Goal: Transaction & Acquisition: Purchase product/service

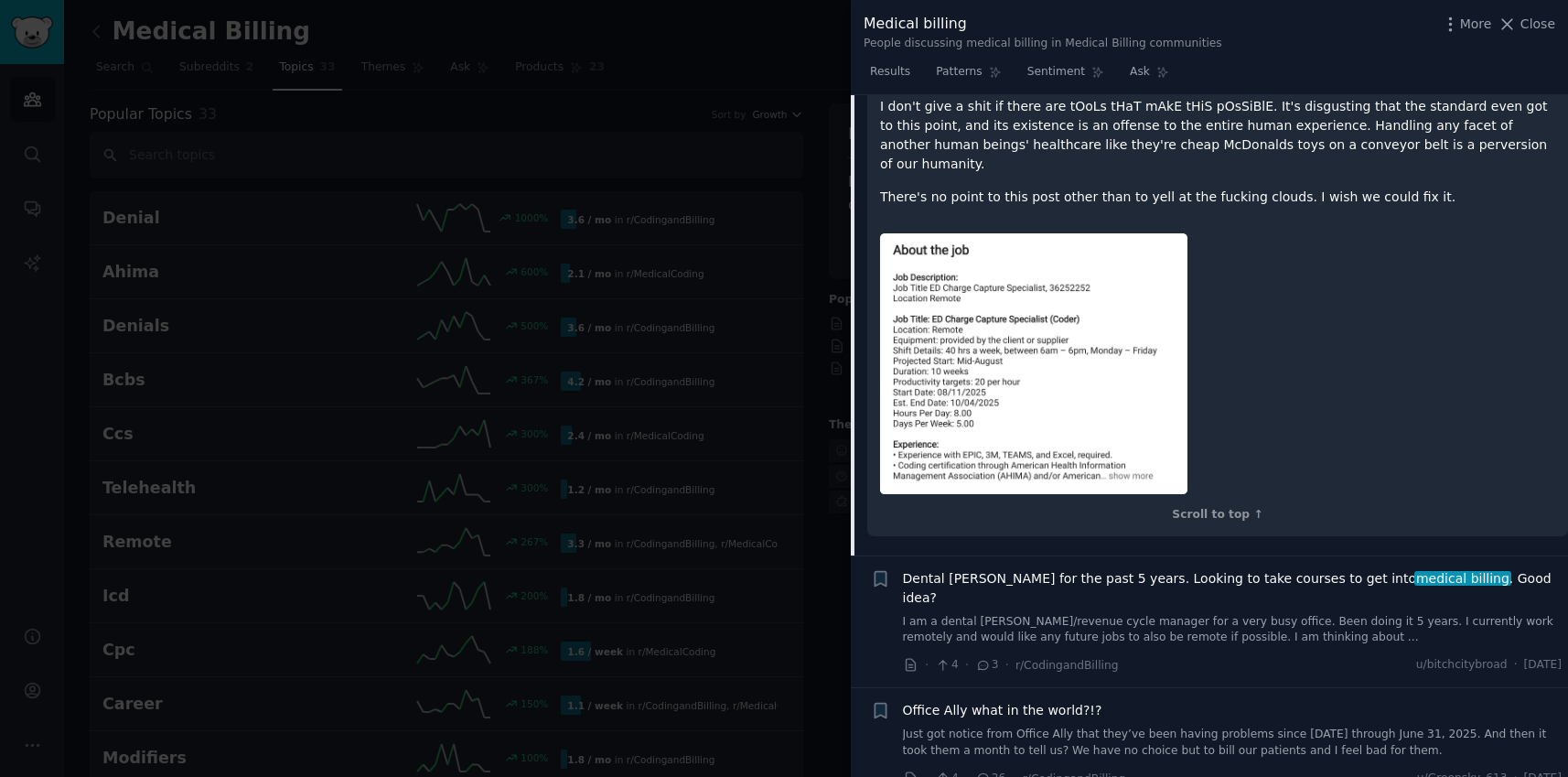
scroll to position [2022, 0]
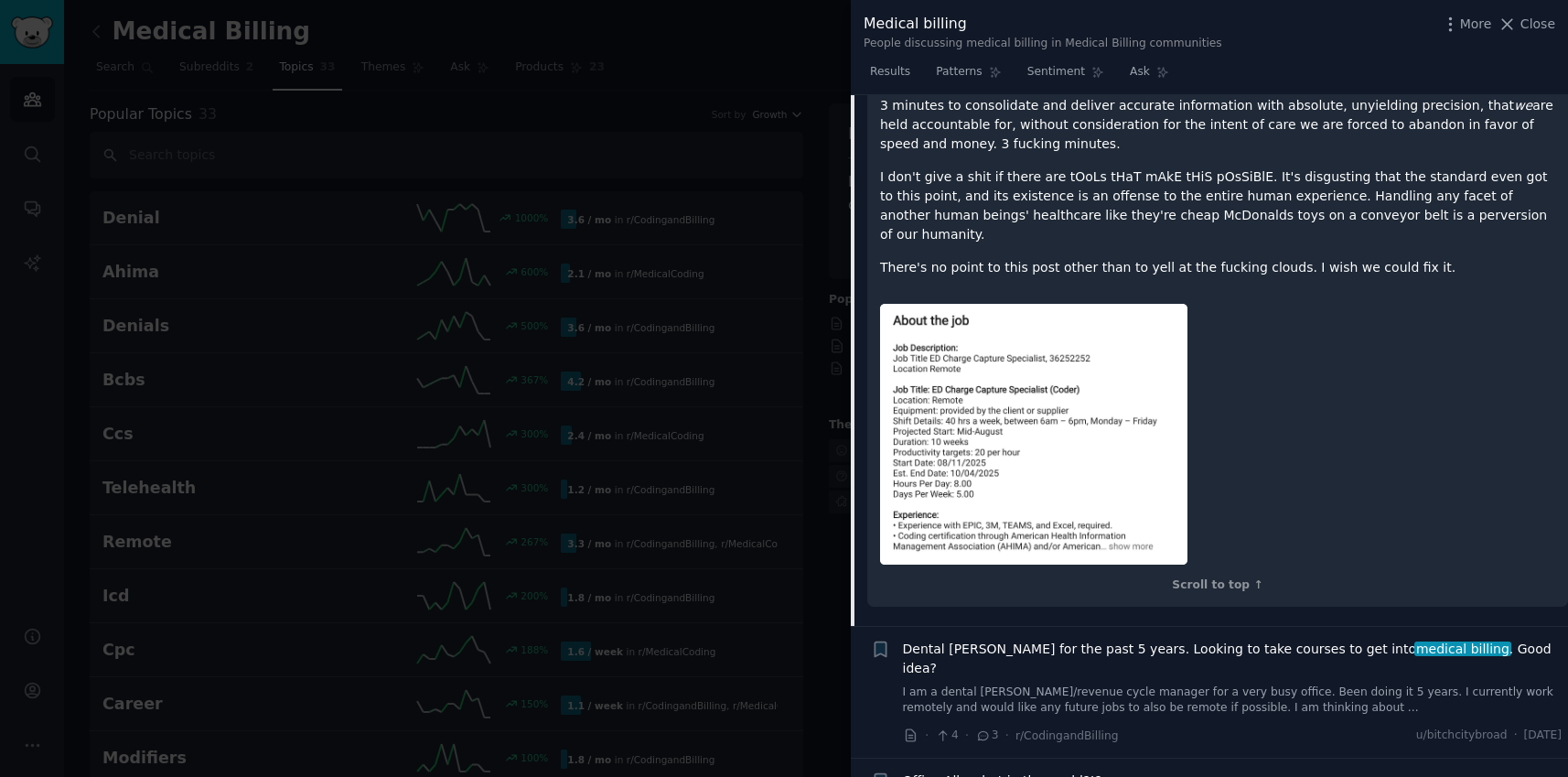
click at [727, 129] on div at bounding box center [784, 388] width 1568 height 777
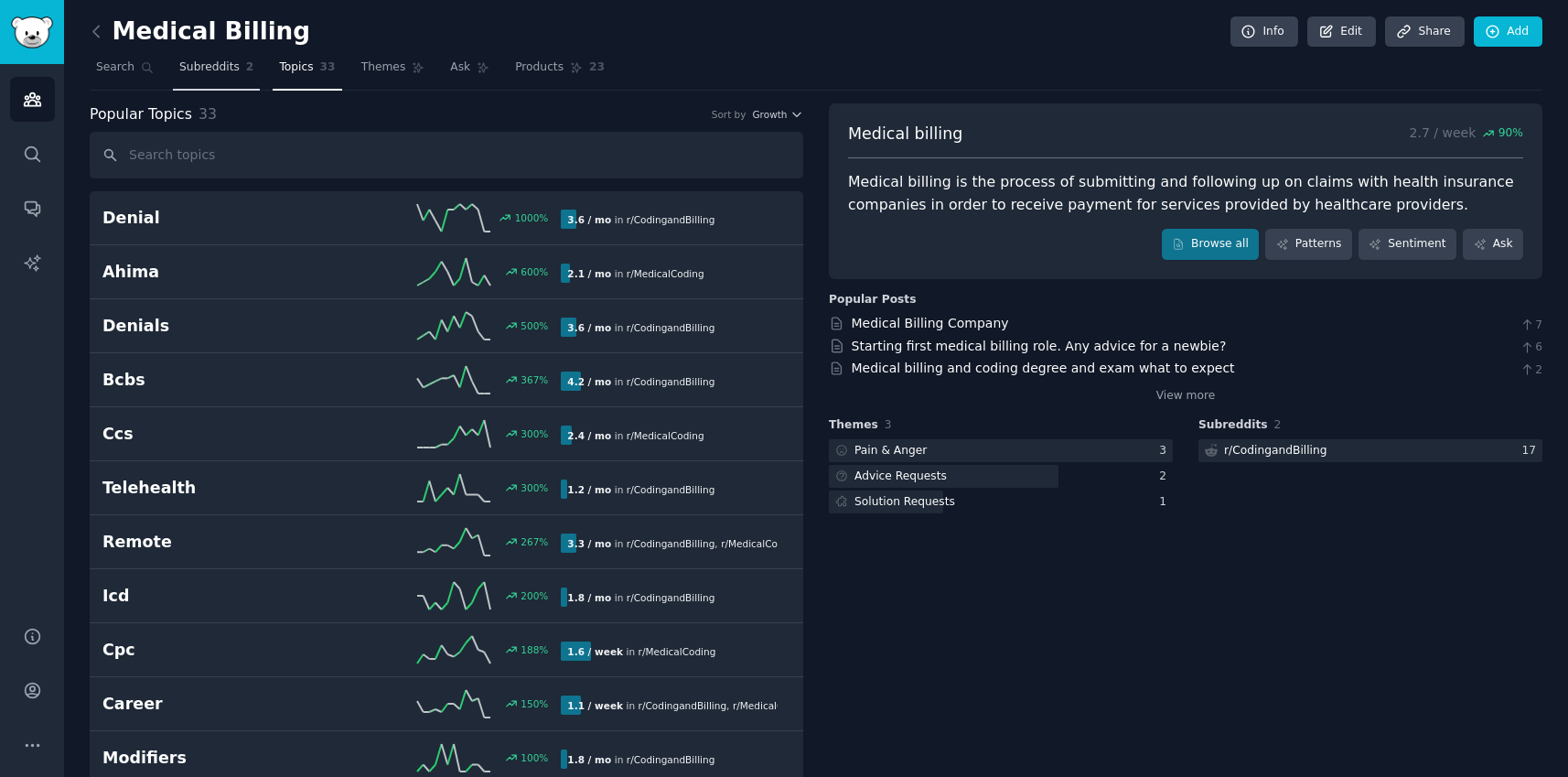
click at [218, 66] on span "Subreddits" at bounding box center [210, 67] width 60 height 17
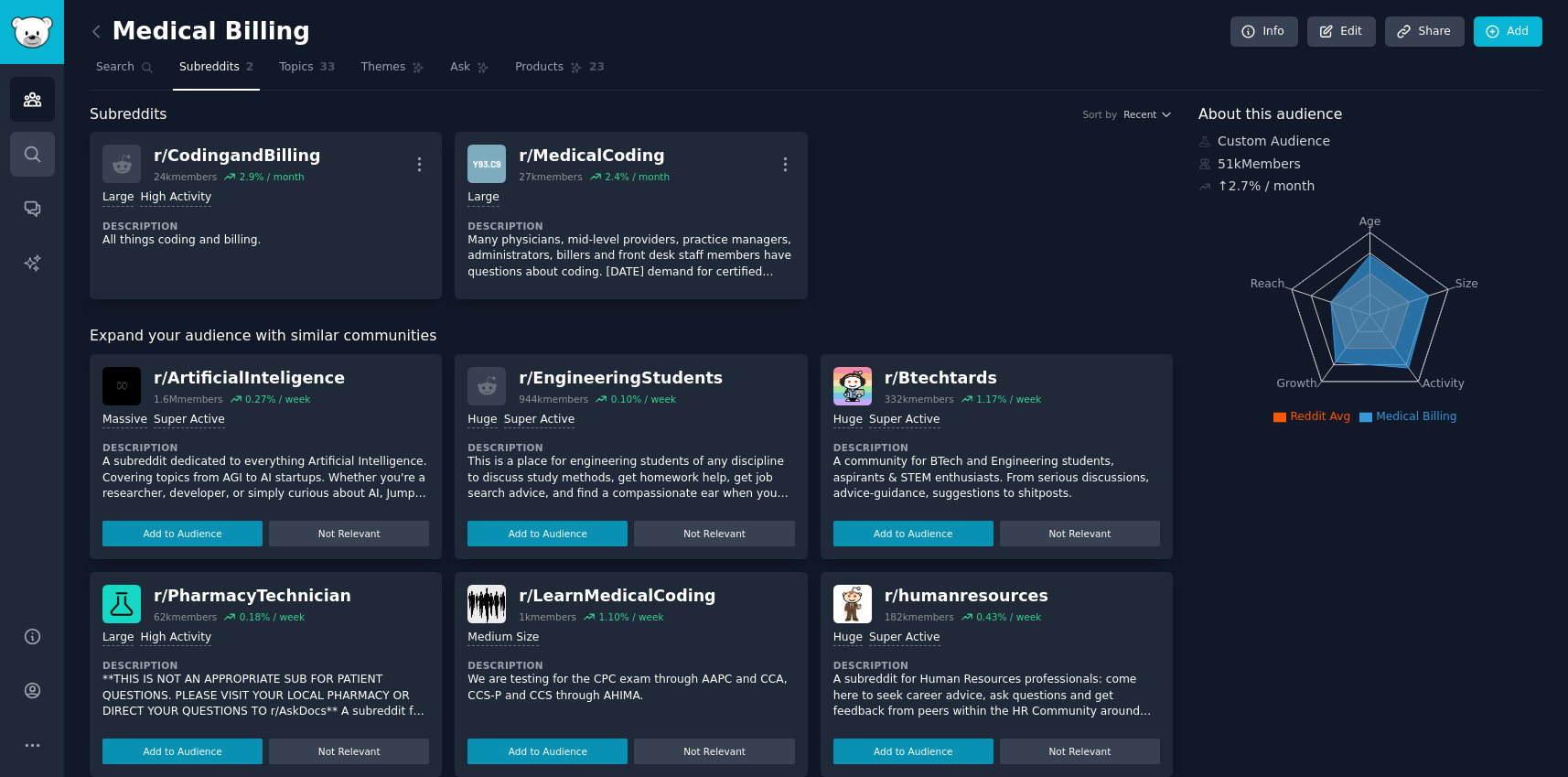
click at [52, 144] on link "Search" at bounding box center [32, 154] width 45 height 45
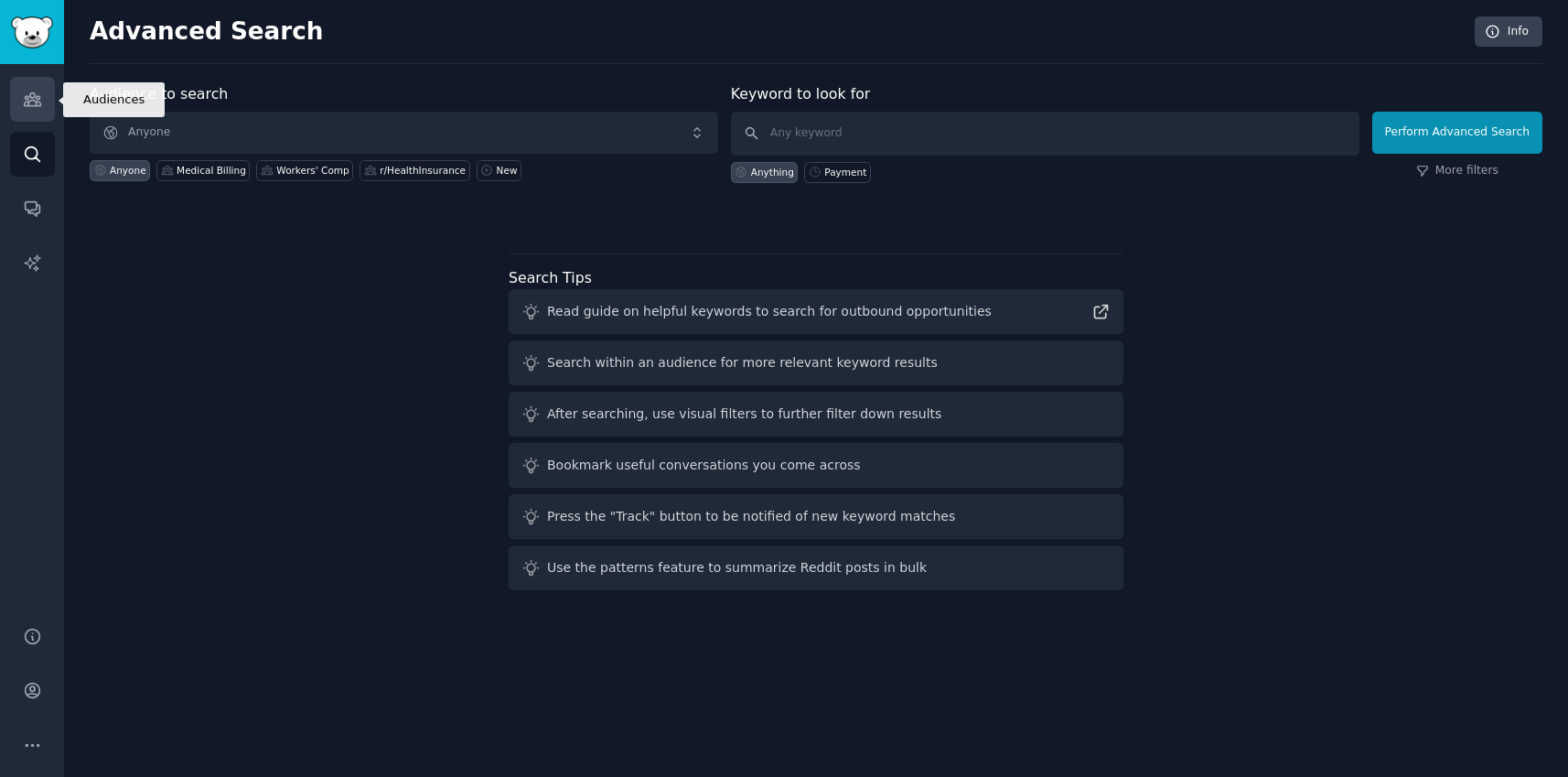
click at [39, 106] on icon "Sidebar" at bounding box center [33, 99] width 19 height 19
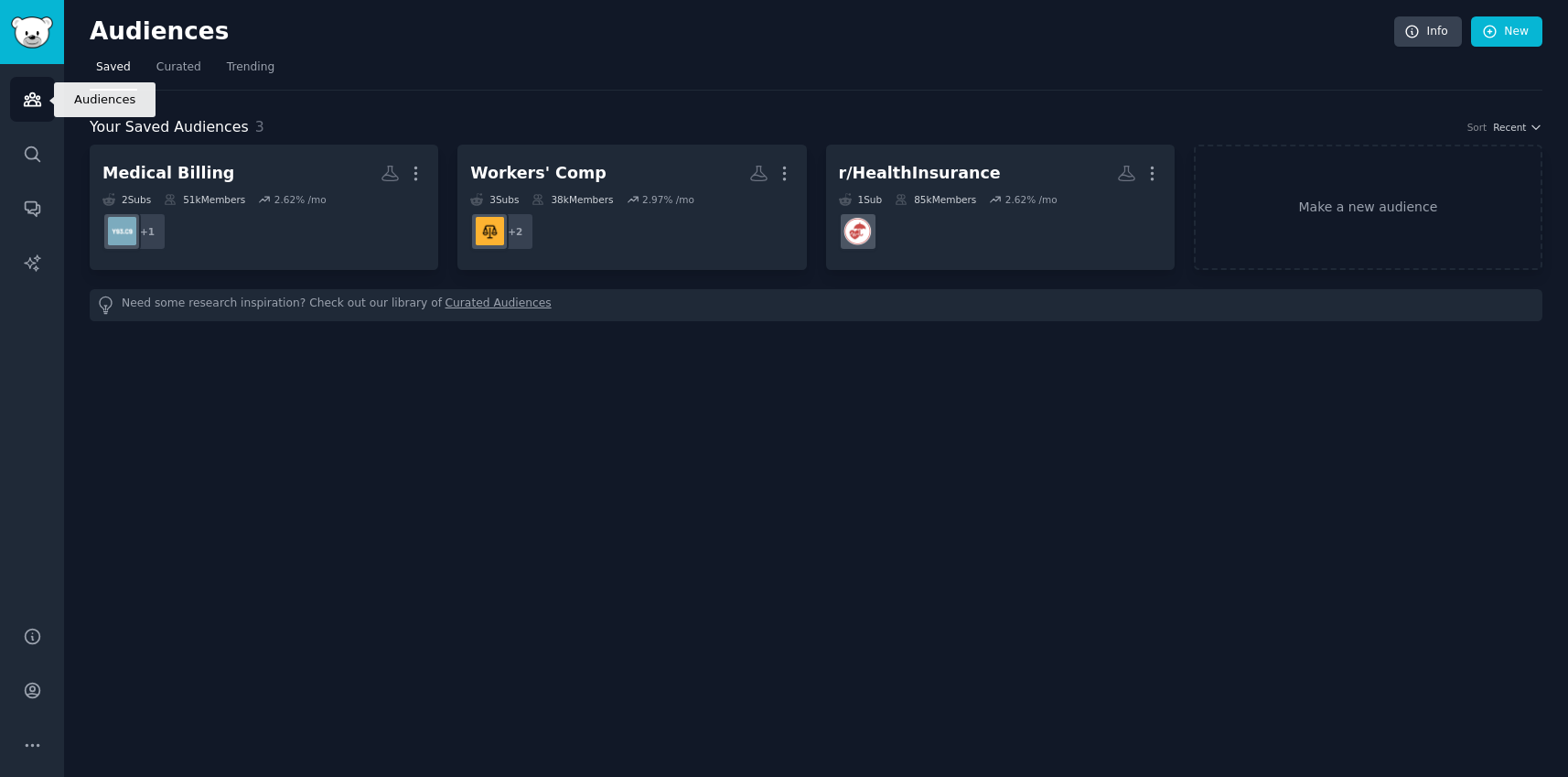
click at [39, 106] on icon "Sidebar" at bounding box center [33, 99] width 19 height 19
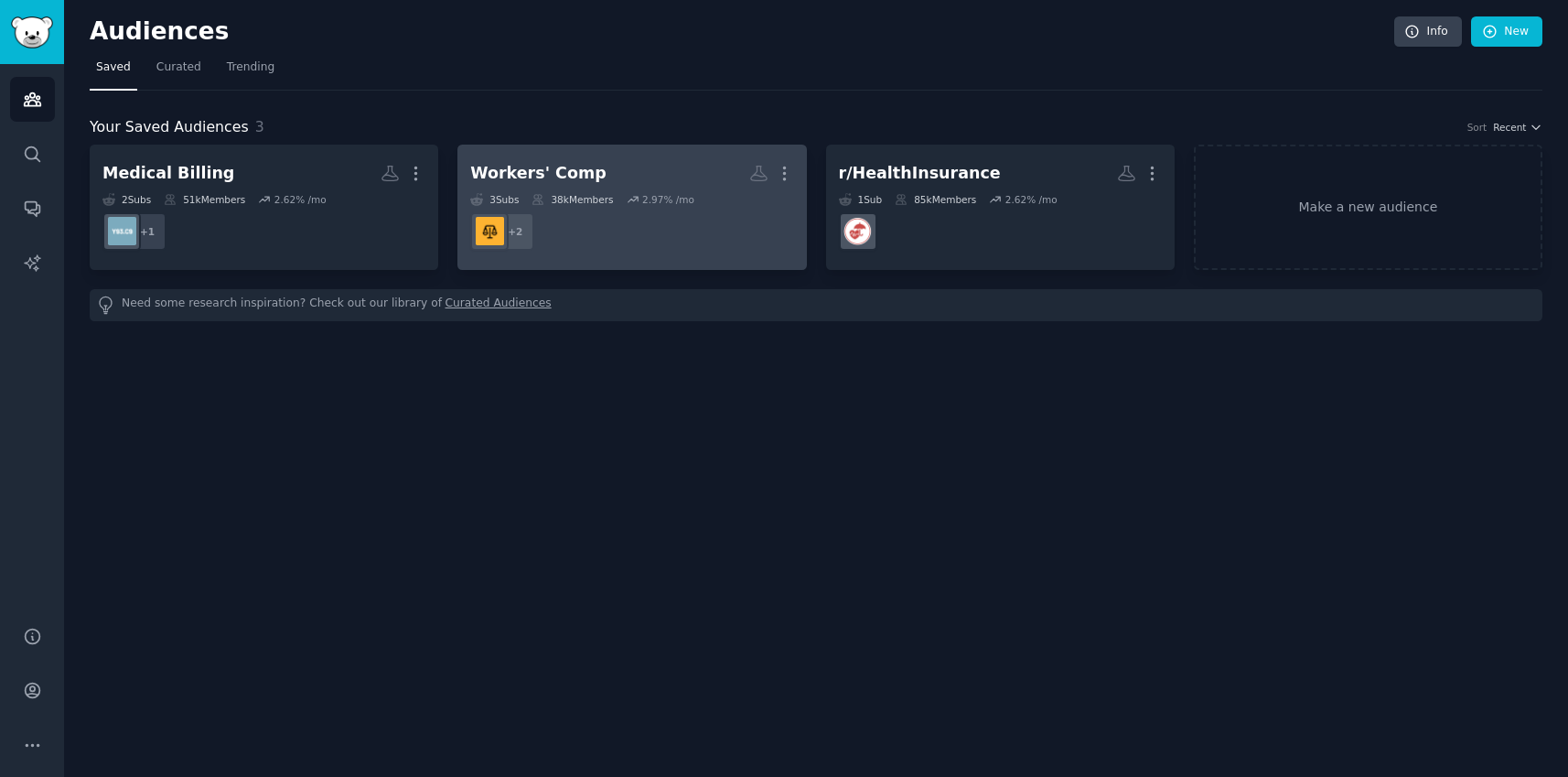
click at [747, 254] on dd "r/WorkersComp + 2" at bounding box center [631, 231] width 323 height 51
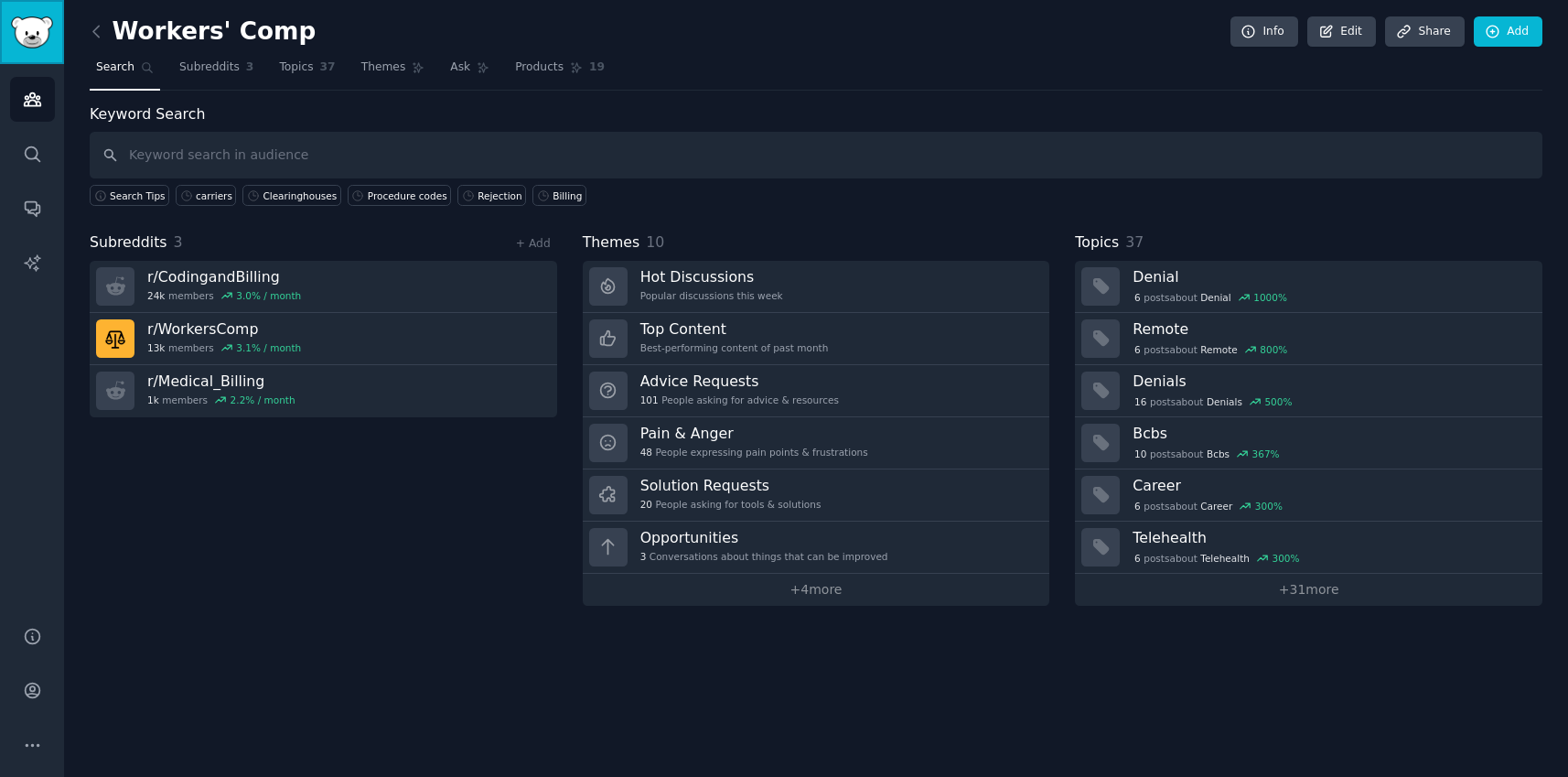
click at [40, 27] on img "Sidebar" at bounding box center [31, 32] width 42 height 32
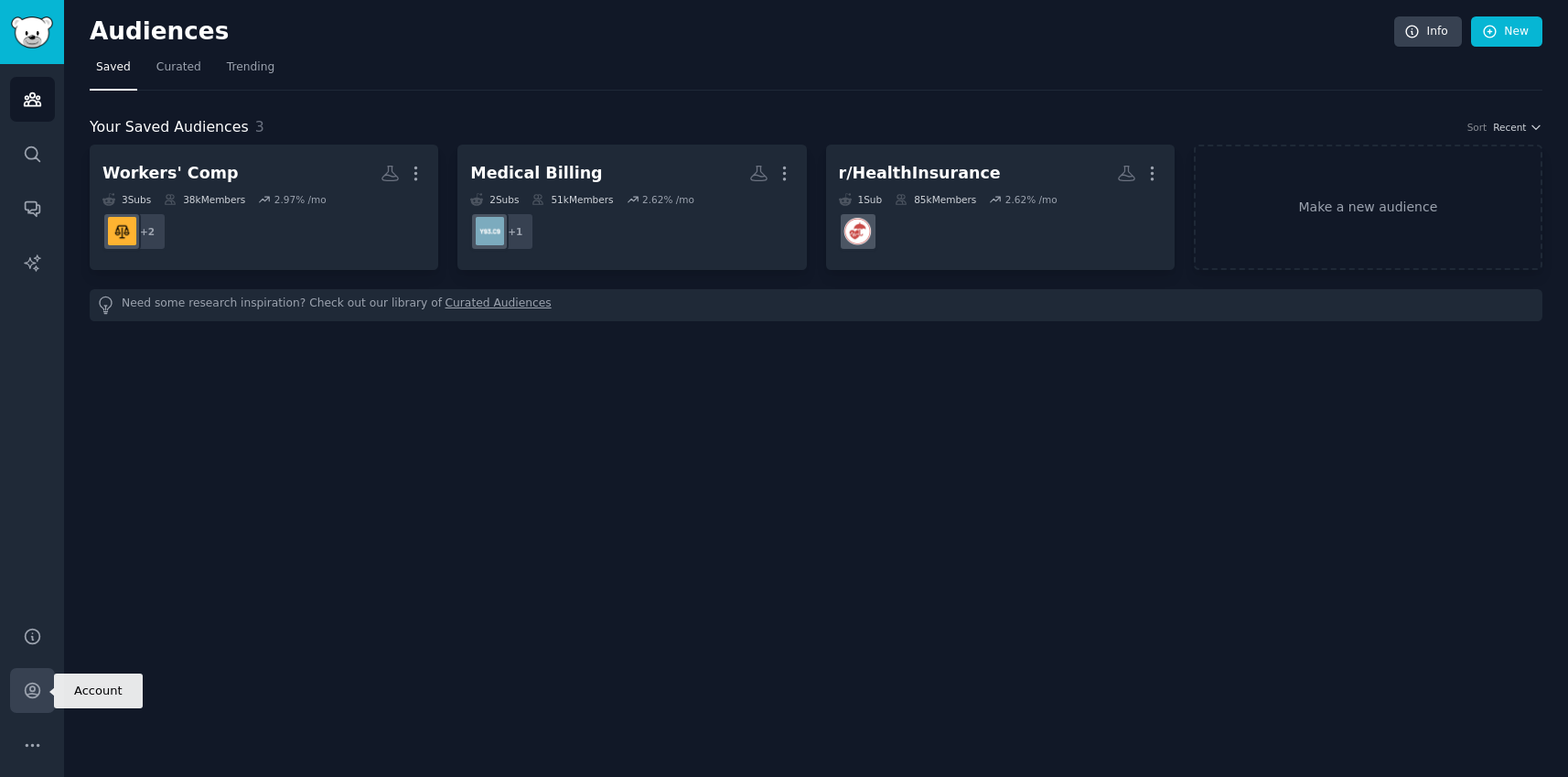
click at [26, 686] on icon "Sidebar" at bounding box center [31, 691] width 15 height 15
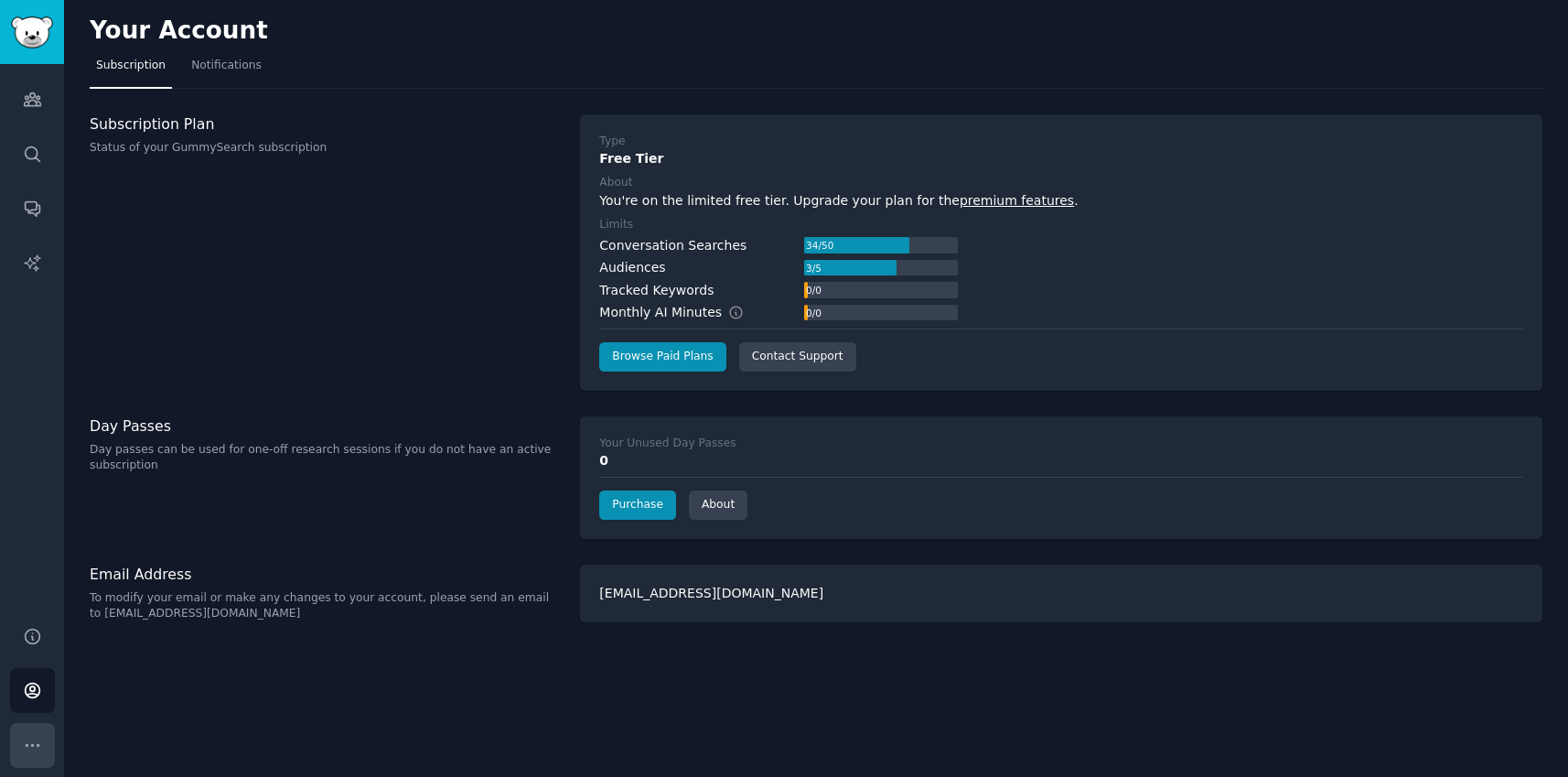
click at [34, 747] on icon "Sidebar" at bounding box center [33, 745] width 19 height 19
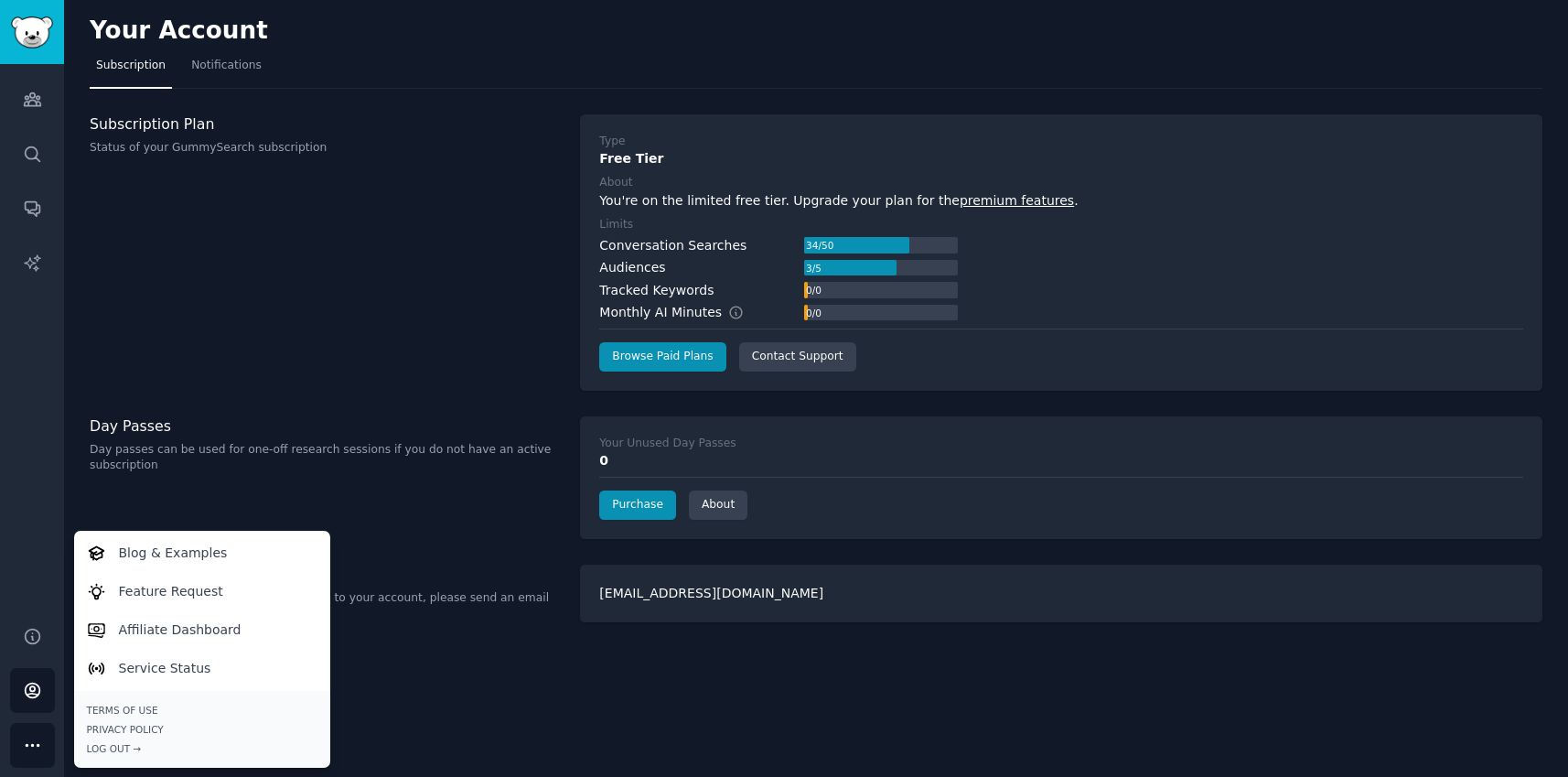
click at [486, 700] on div "Your Account Subscription Notifications Subscription Plan Status of your GummyS…" at bounding box center [816, 388] width 1504 height 777
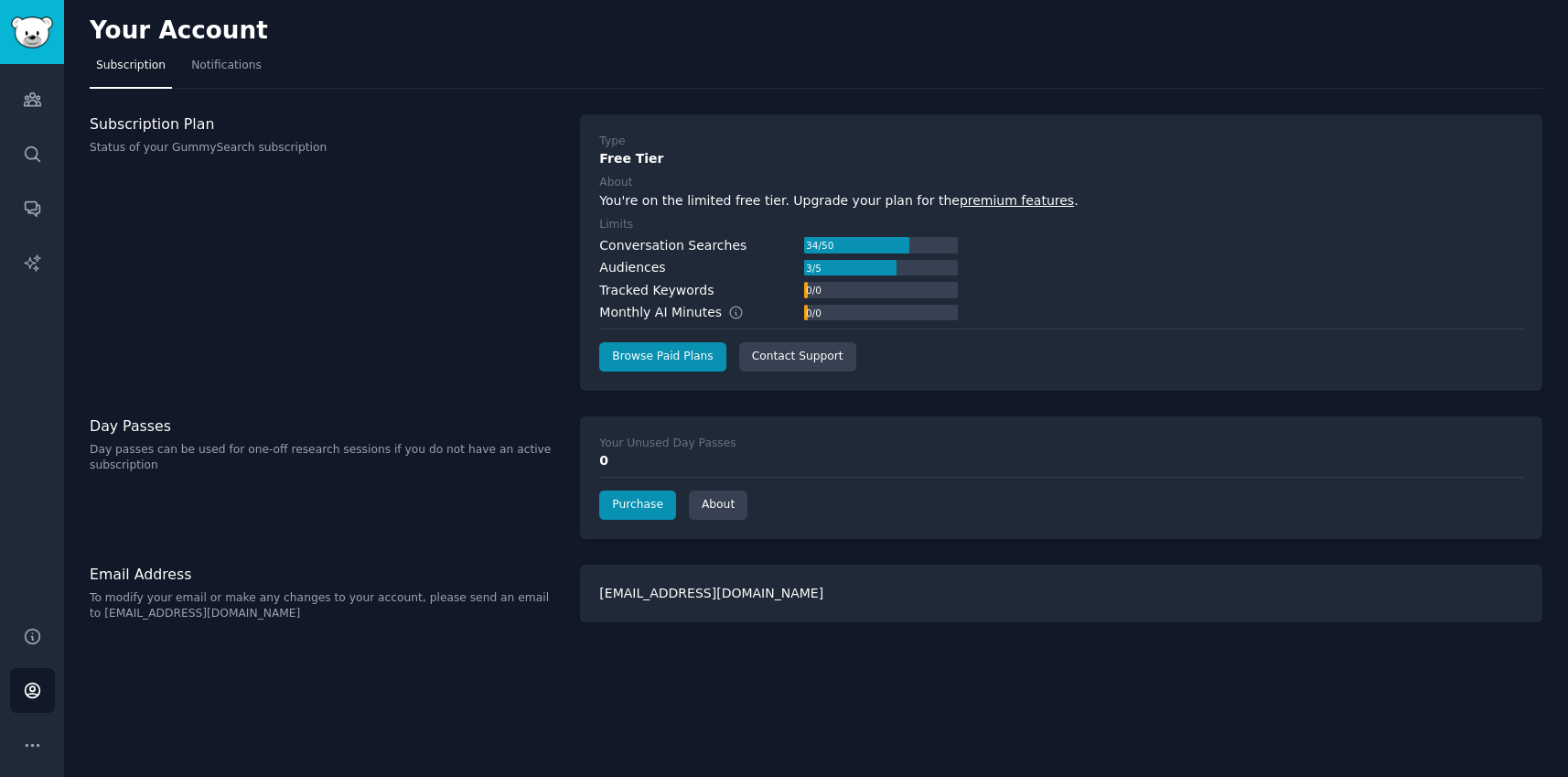
click at [621, 292] on div "Tracked Keywords" at bounding box center [656, 290] width 115 height 19
click at [676, 310] on div "Monthly AI Minutes" at bounding box center [681, 313] width 164 height 19
click at [837, 270] on div at bounding box center [850, 268] width 92 height 17
click at [25, 624] on link "Help" at bounding box center [32, 636] width 45 height 45
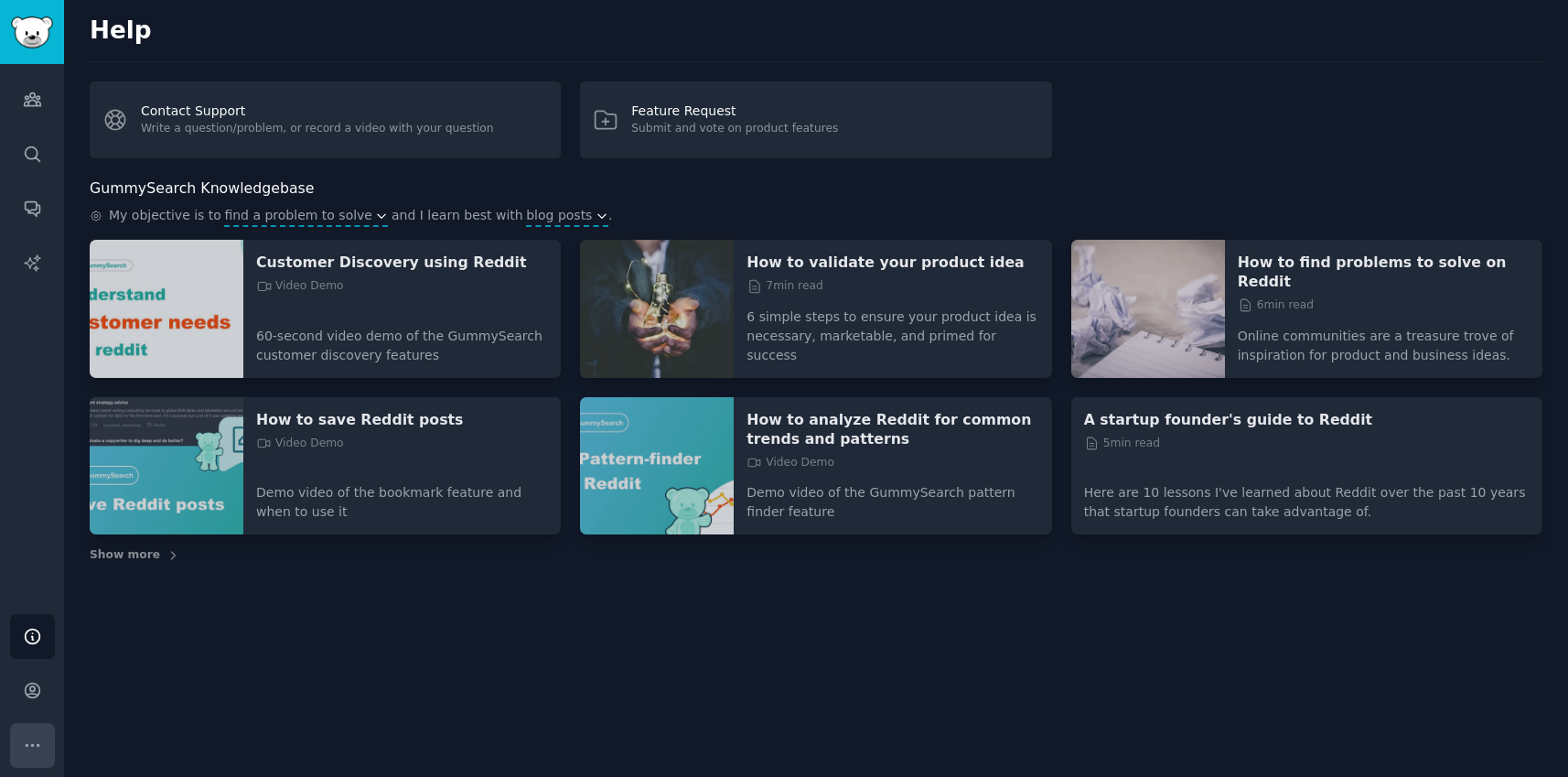
click at [35, 739] on icon "Sidebar" at bounding box center [33, 745] width 19 height 19
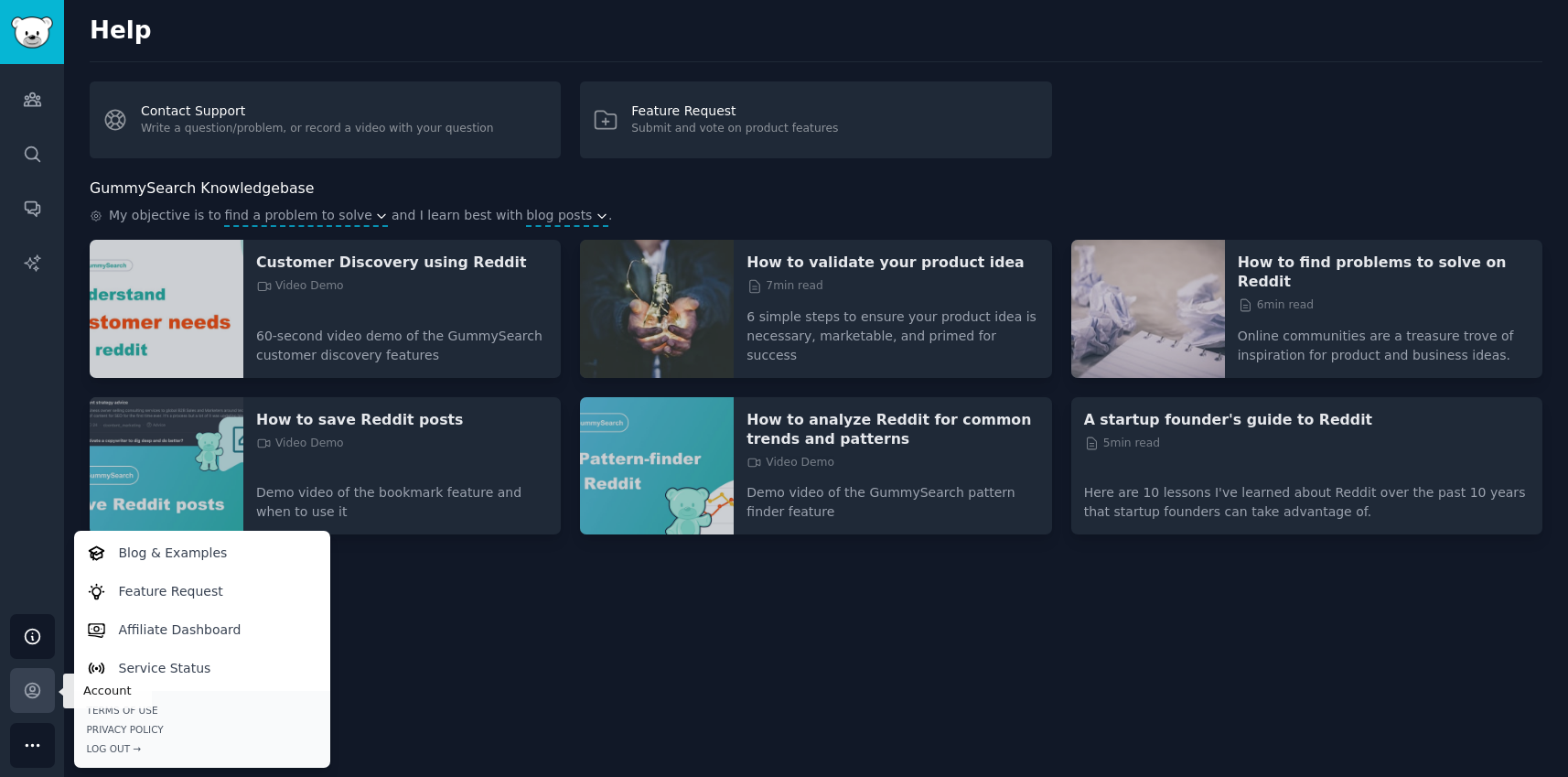
click at [24, 687] on icon "Sidebar" at bounding box center [31, 691] width 15 height 15
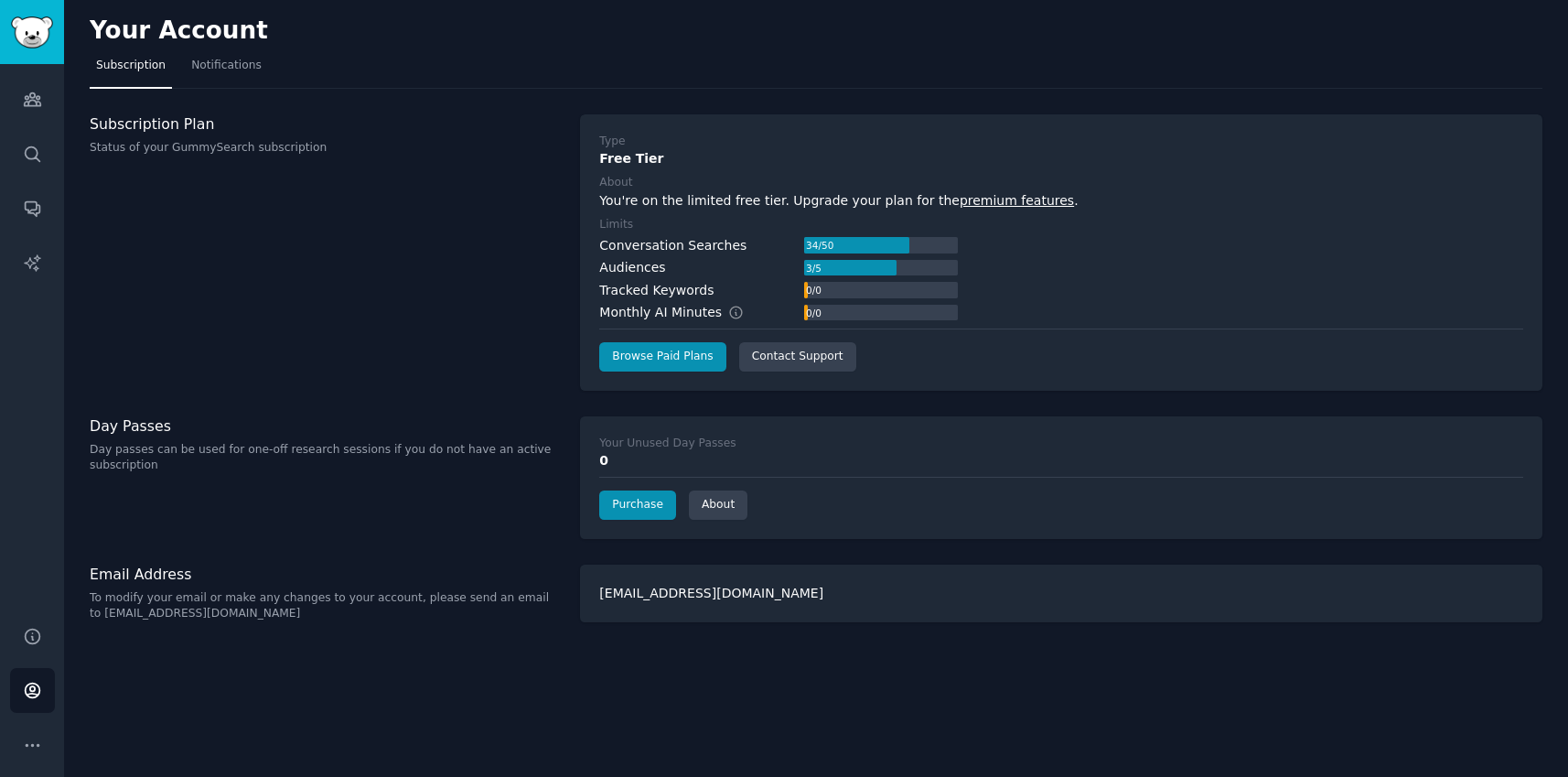
click at [323, 602] on p "To modify your email or make any changes to your account, please send an email …" at bounding box center [324, 606] width 471 height 32
click at [197, 71] on span "Notifications" at bounding box center [226, 65] width 71 height 17
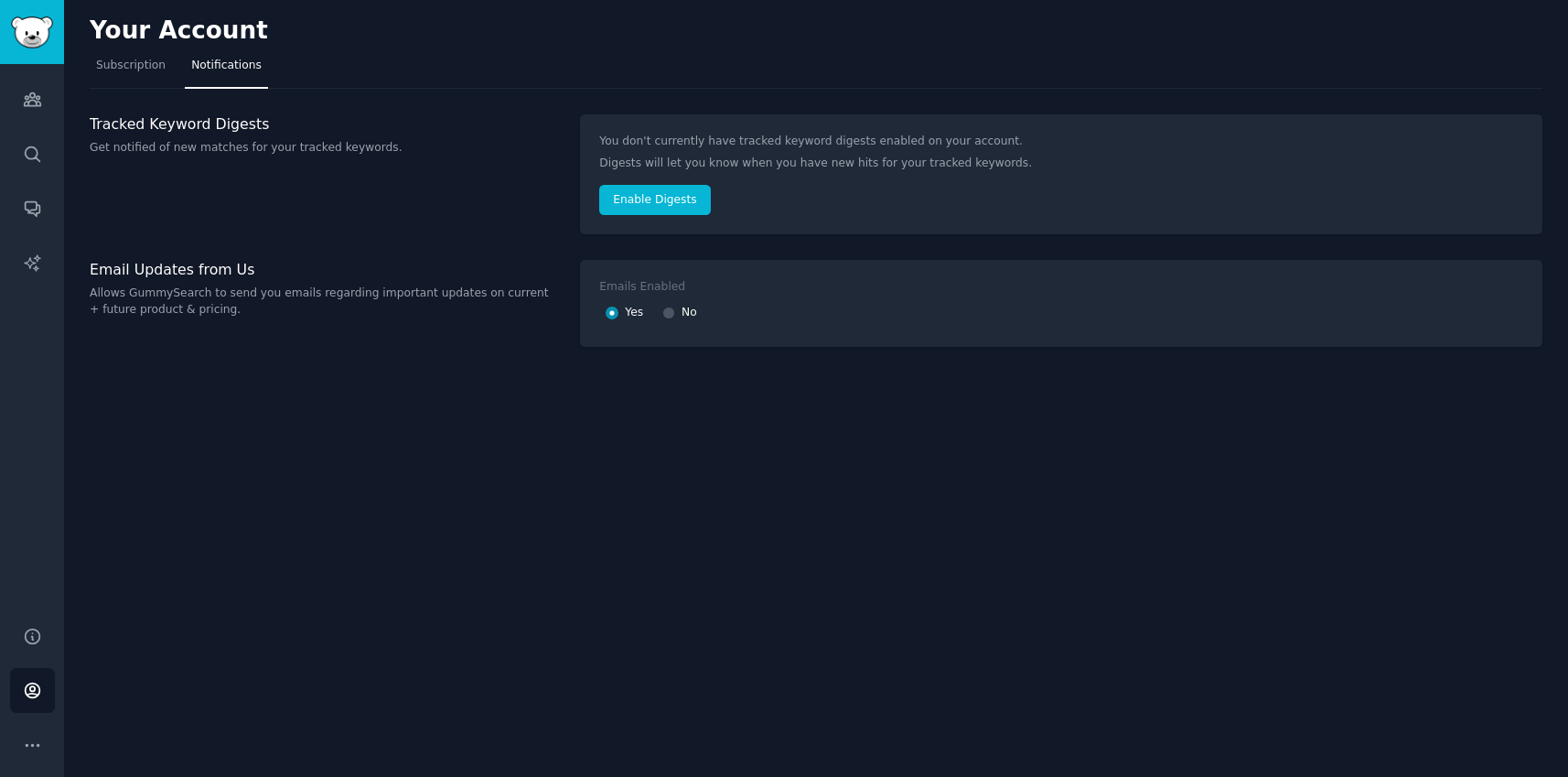
click at [444, 316] on p "Allows GummySearch to send you emails regarding important updates on current + …" at bounding box center [324, 301] width 471 height 32
click at [139, 66] on span "Subscription" at bounding box center [131, 65] width 70 height 17
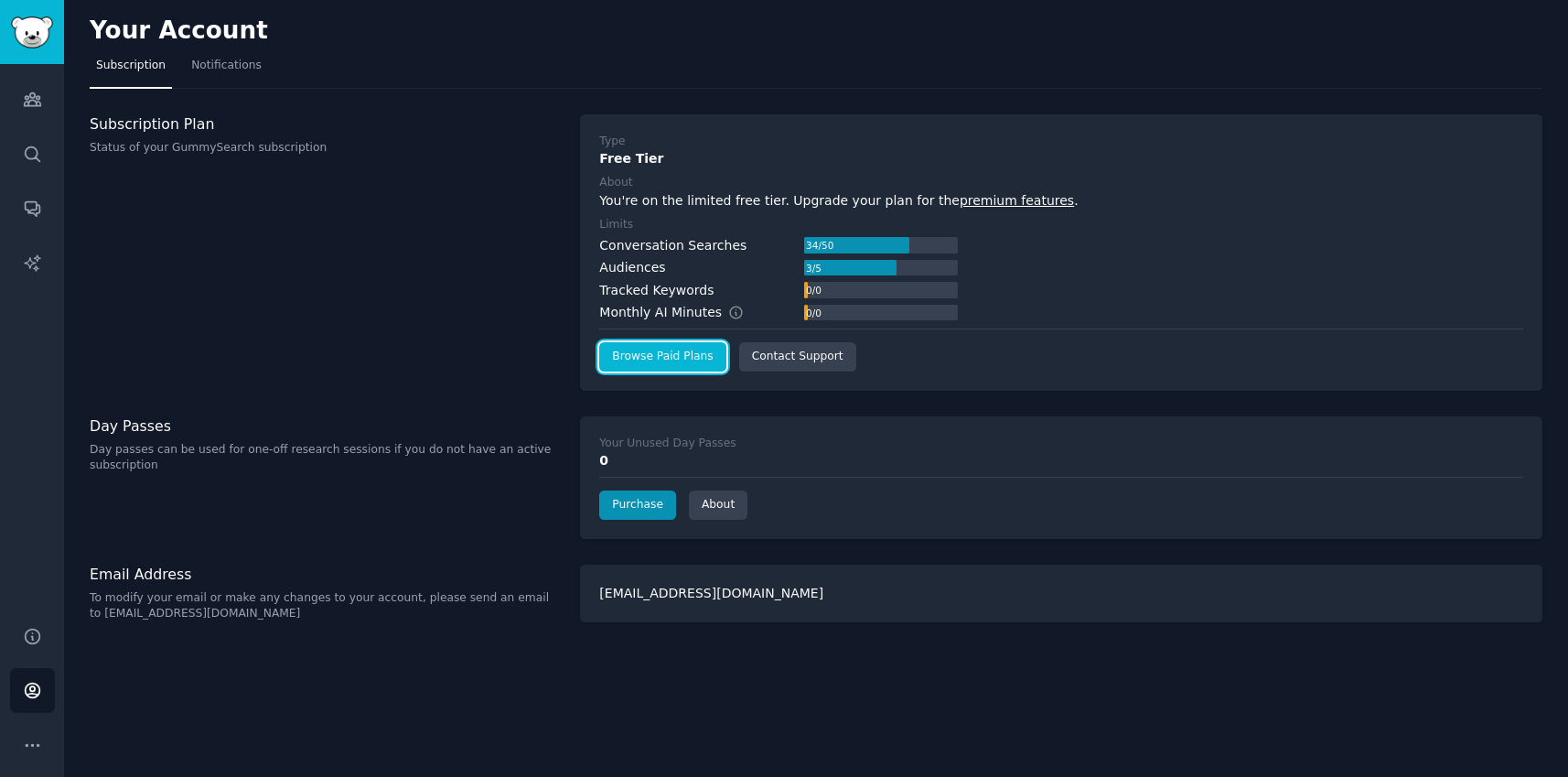
click at [685, 361] on link "Browse Paid Plans" at bounding box center [662, 356] width 126 height 29
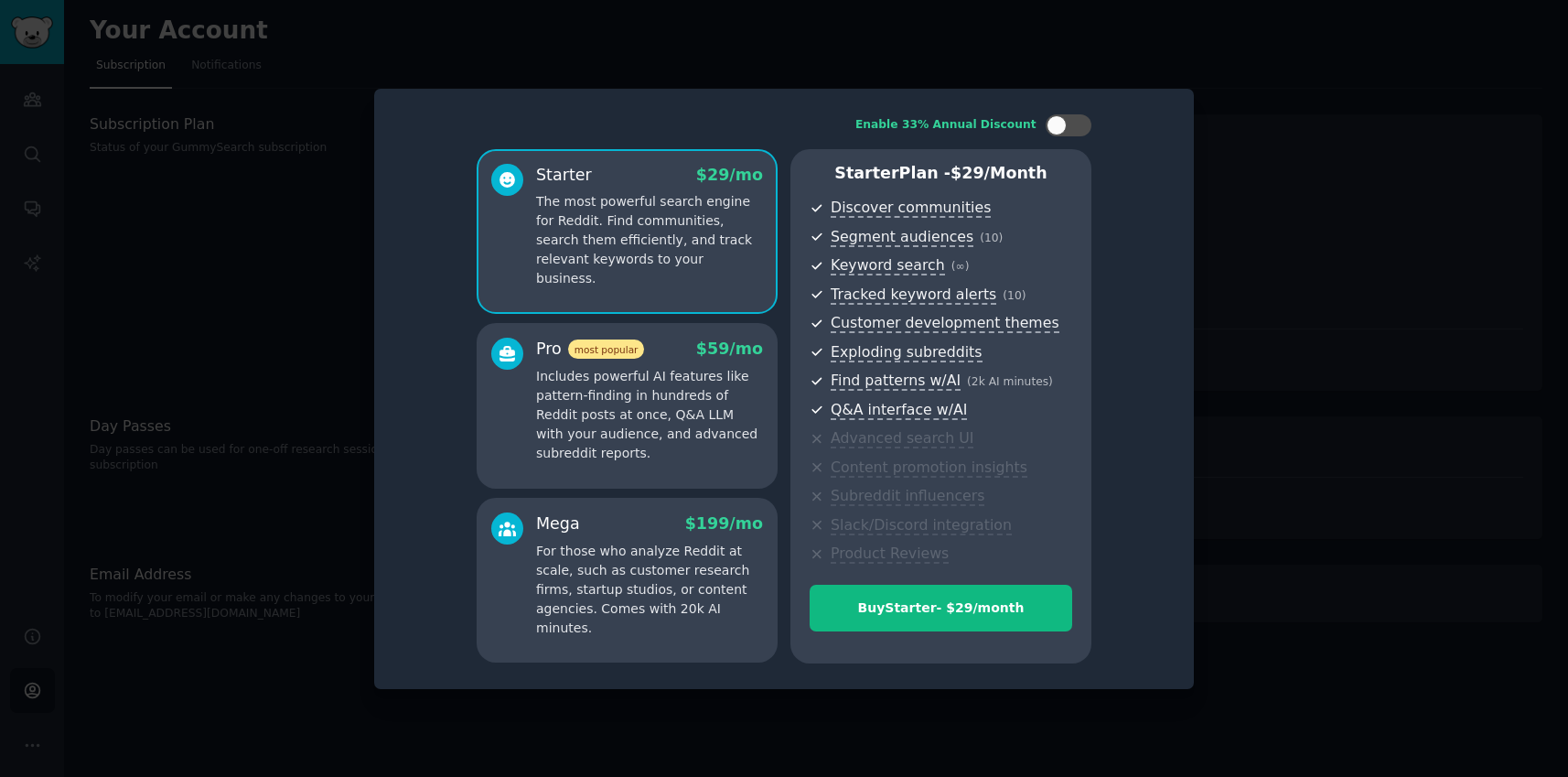
click at [701, 435] on p "Includes powerful AI features like pattern-finding in hundreds of Reddit posts …" at bounding box center [650, 415] width 227 height 96
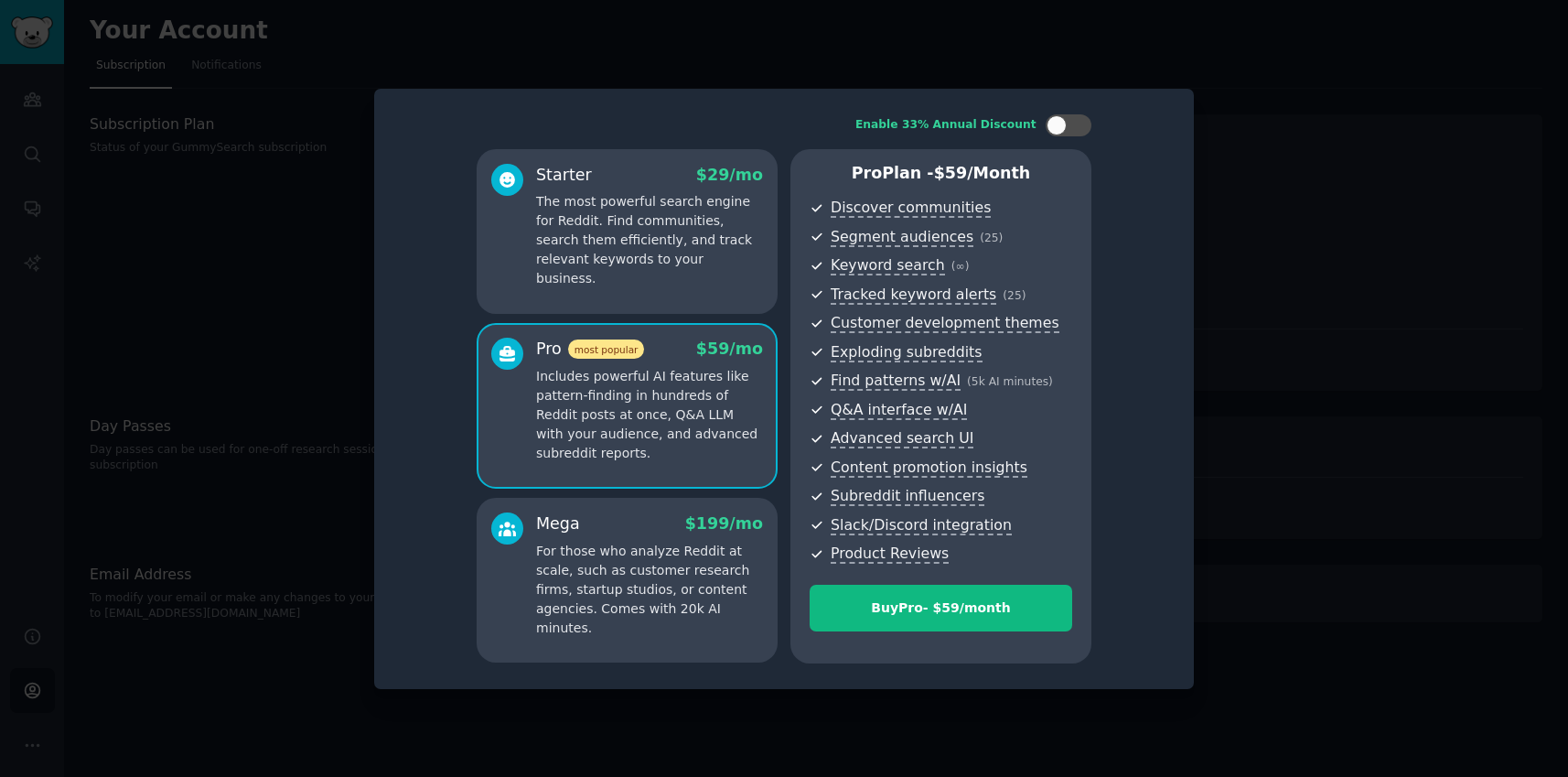
click at [672, 261] on p "The most powerful search engine for Reddit. Find communities, search them effic…" at bounding box center [650, 240] width 227 height 96
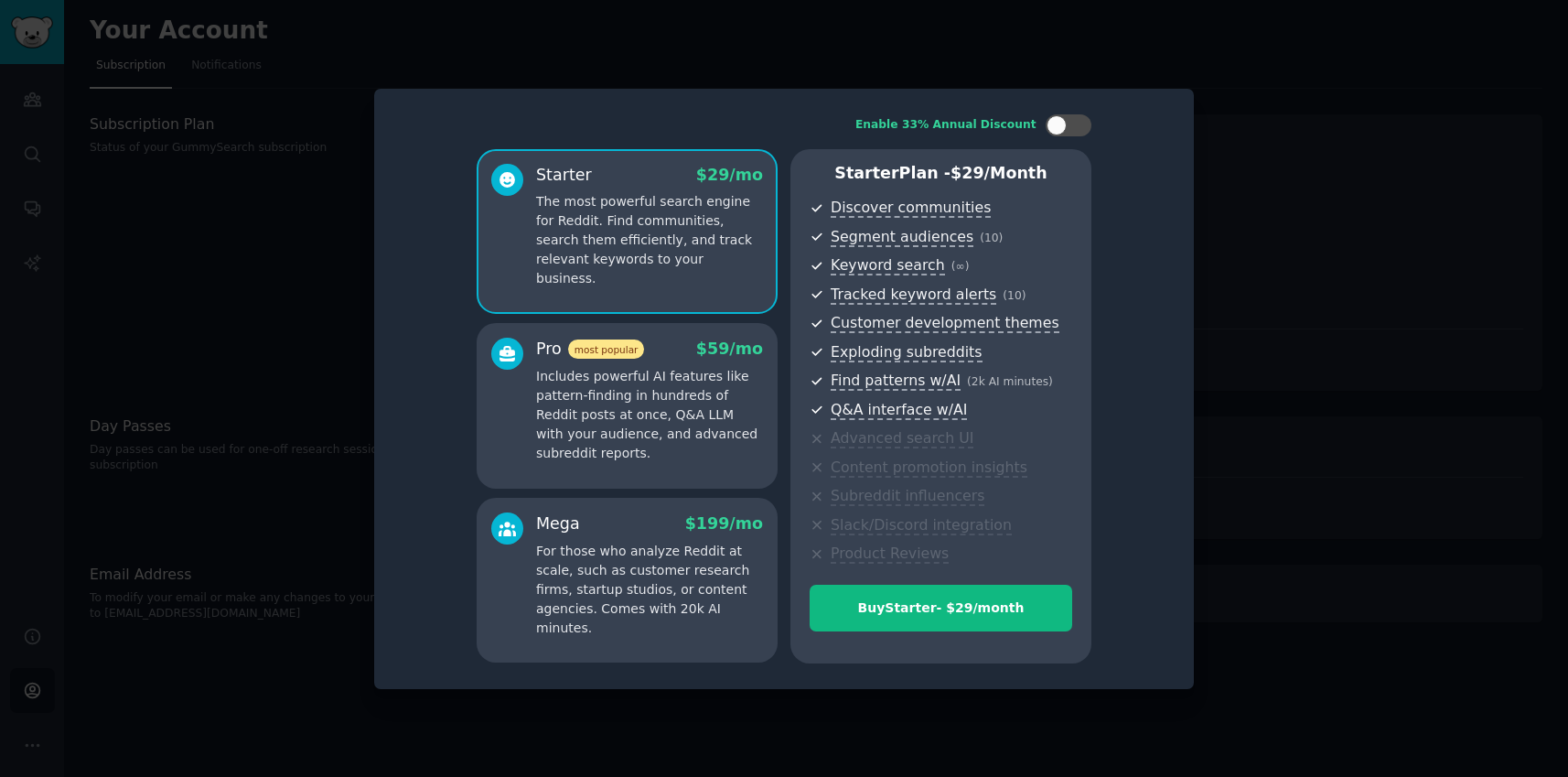
click at [679, 413] on p "Includes powerful AI features like pattern-finding in hundreds of Reddit posts …" at bounding box center [650, 415] width 227 height 96
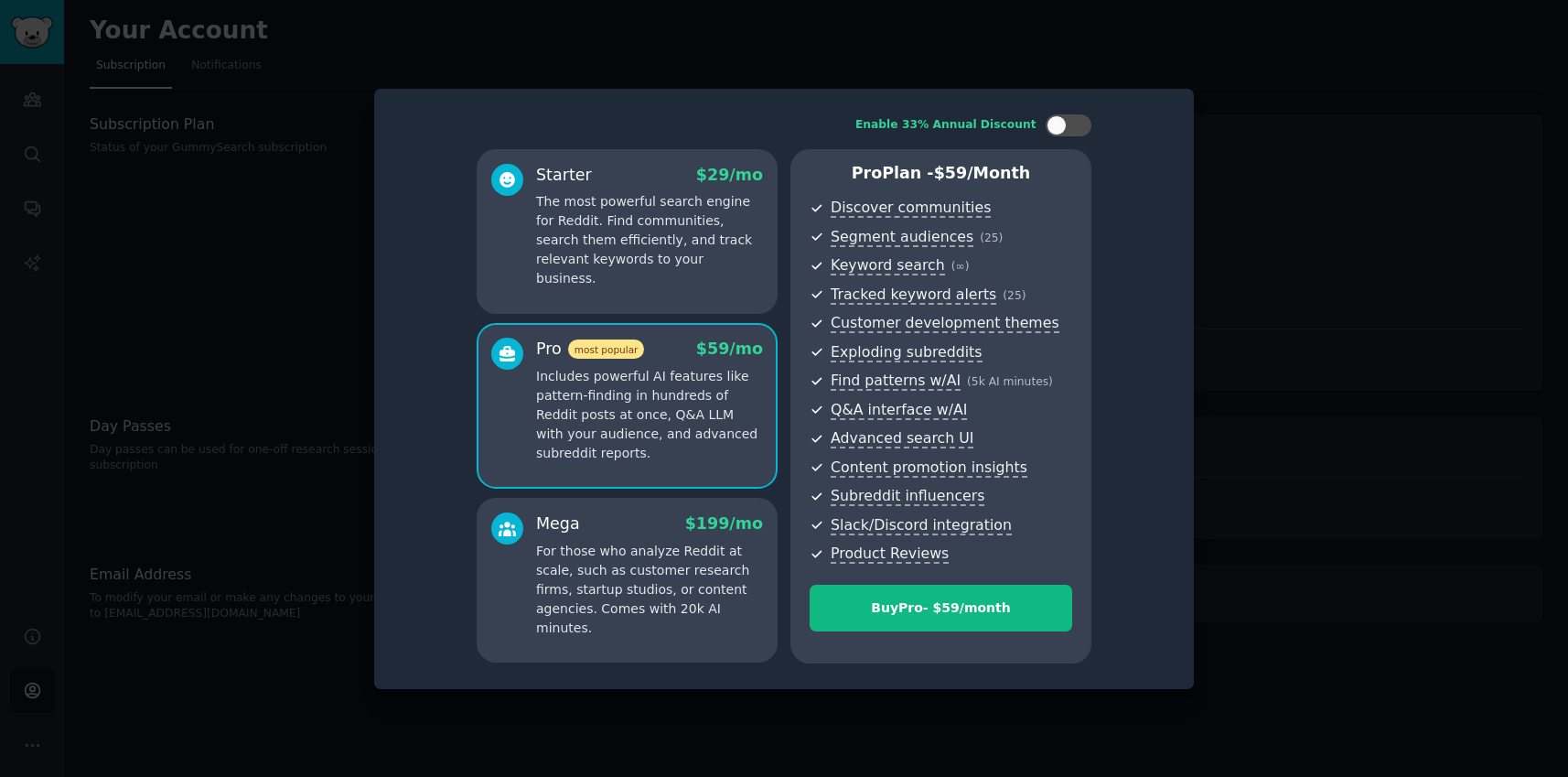
click at [655, 234] on p "The most powerful search engine for Reddit. Find communities, search them effic…" at bounding box center [650, 240] width 227 height 96
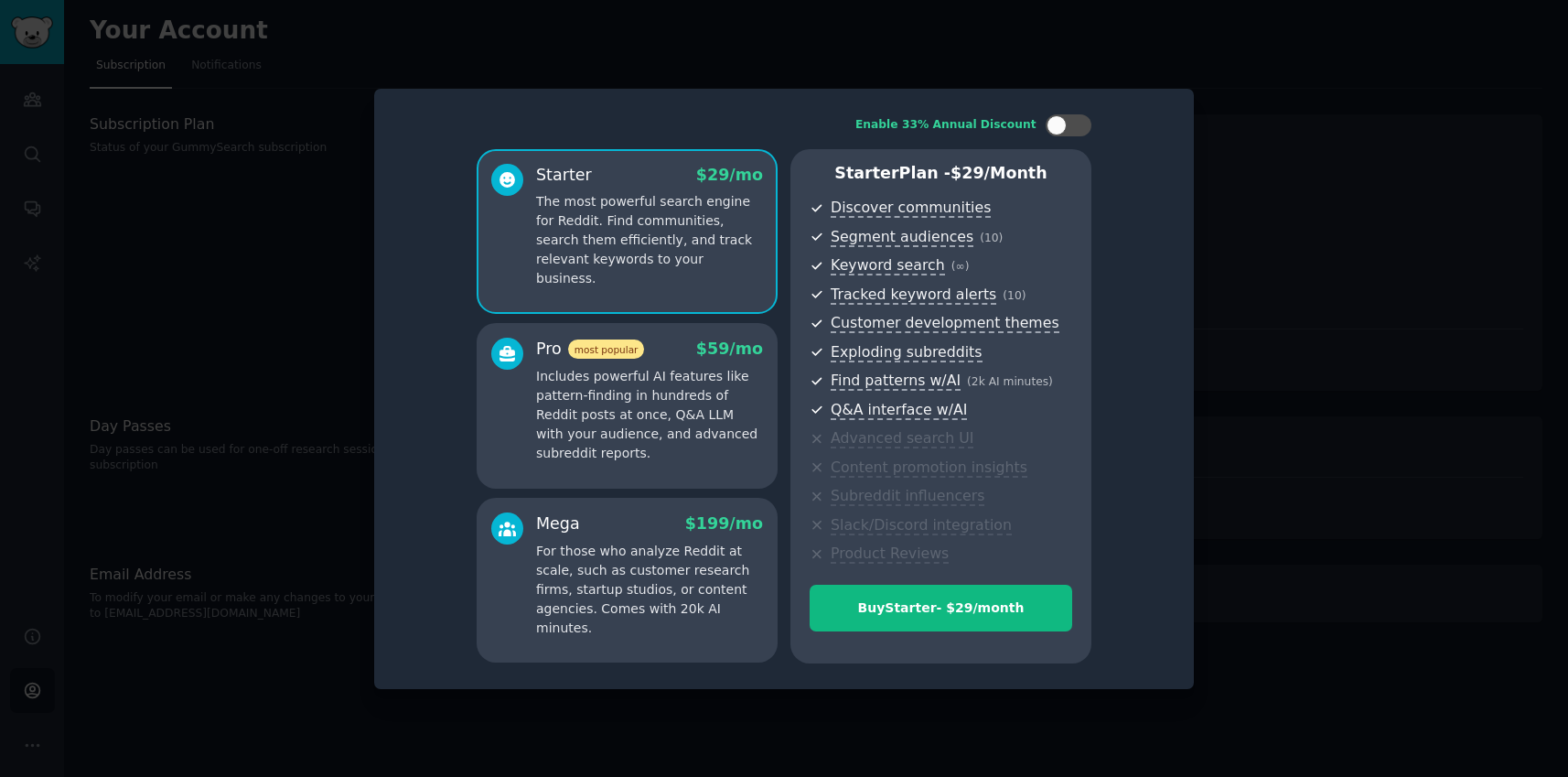
click at [690, 393] on p "Includes powerful AI features like pattern-finding in hundreds of Reddit posts …" at bounding box center [650, 415] width 227 height 96
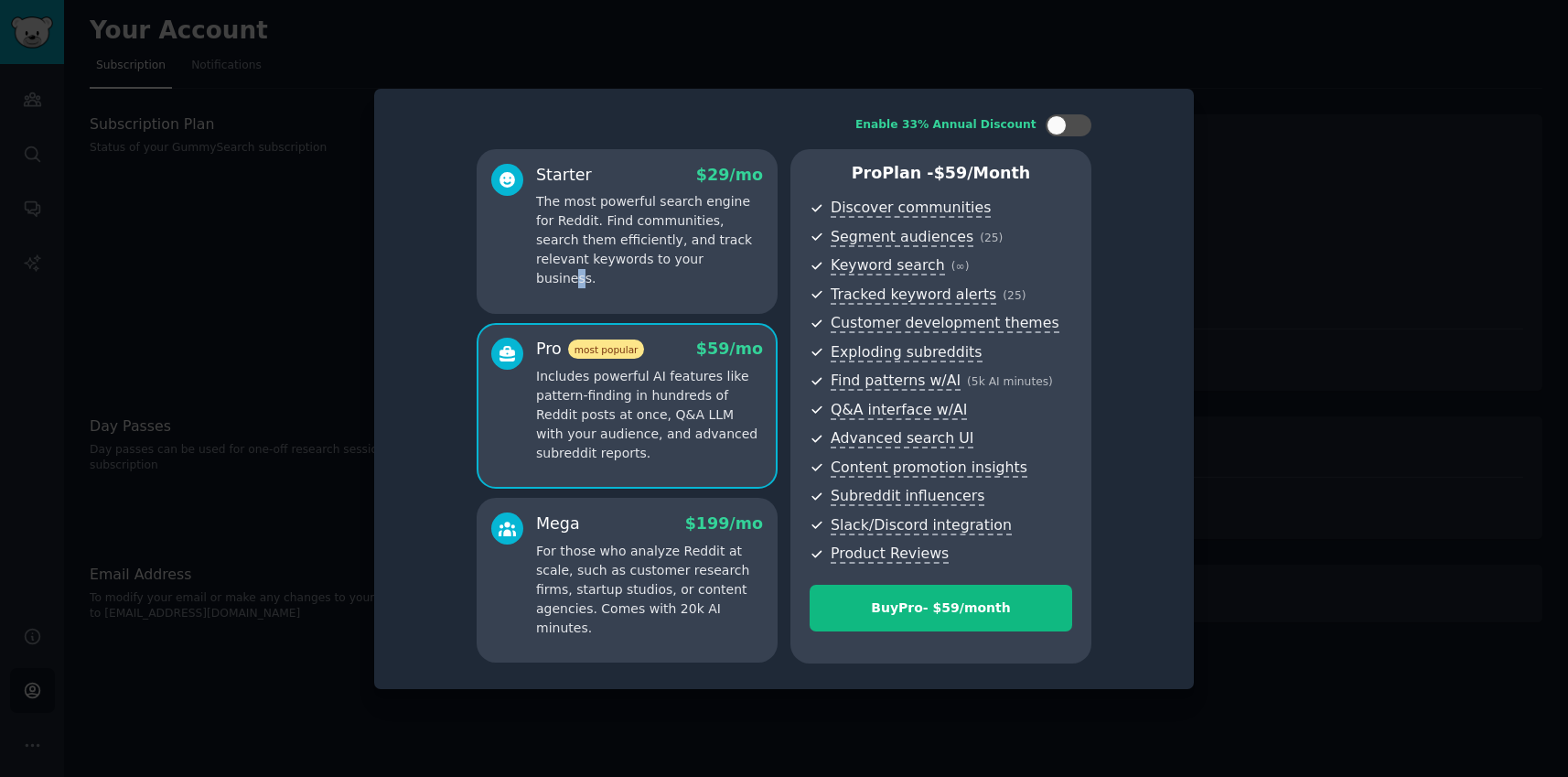
click at [683, 254] on p "The most powerful search engine for Reddit. Find communities, search them effic…" at bounding box center [650, 240] width 227 height 96
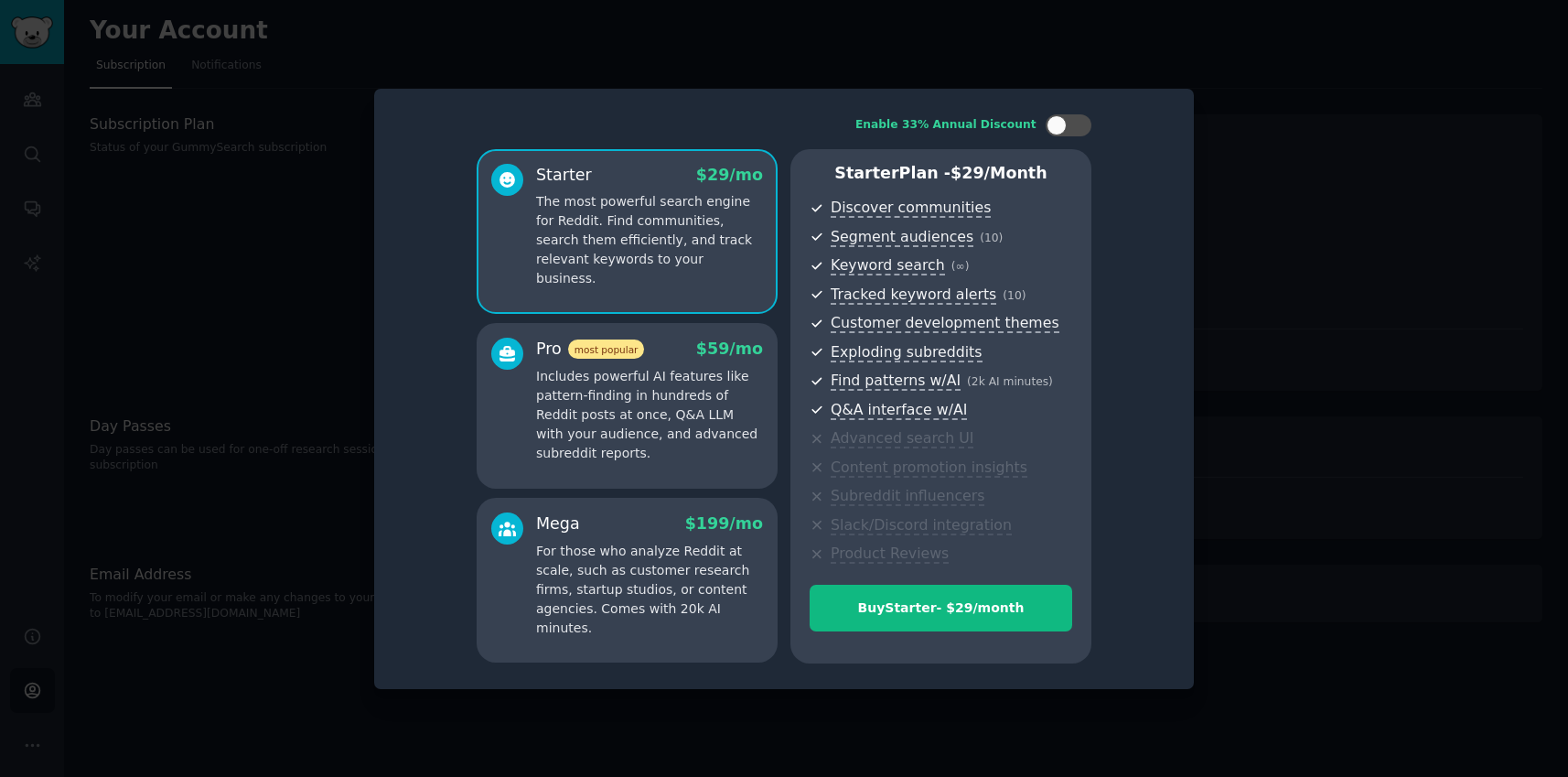
click at [582, 421] on p "Includes powerful AI features like pattern-finding in hundreds of Reddit posts …" at bounding box center [650, 415] width 227 height 96
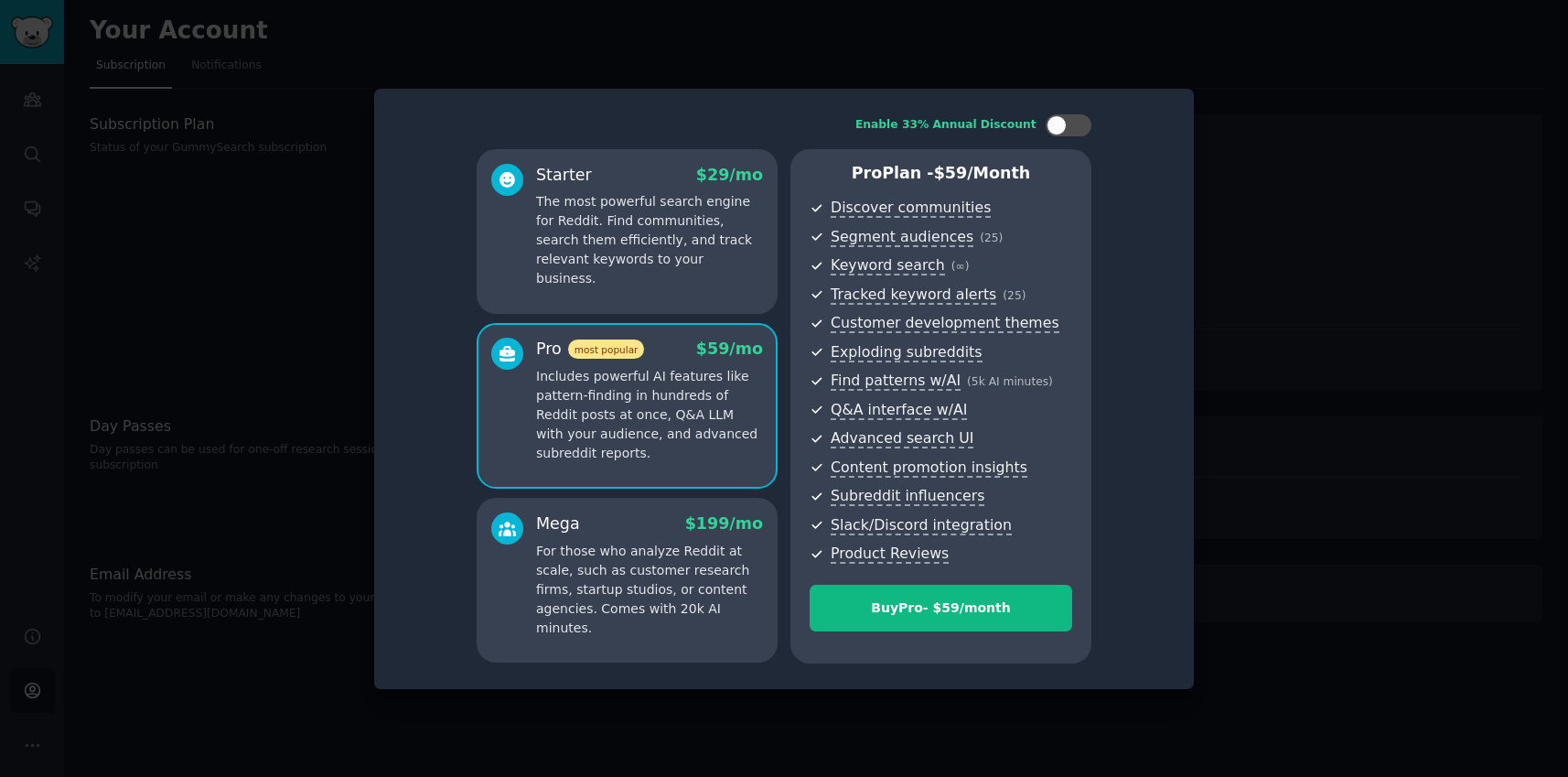
click at [1373, 227] on div at bounding box center [784, 388] width 1568 height 777
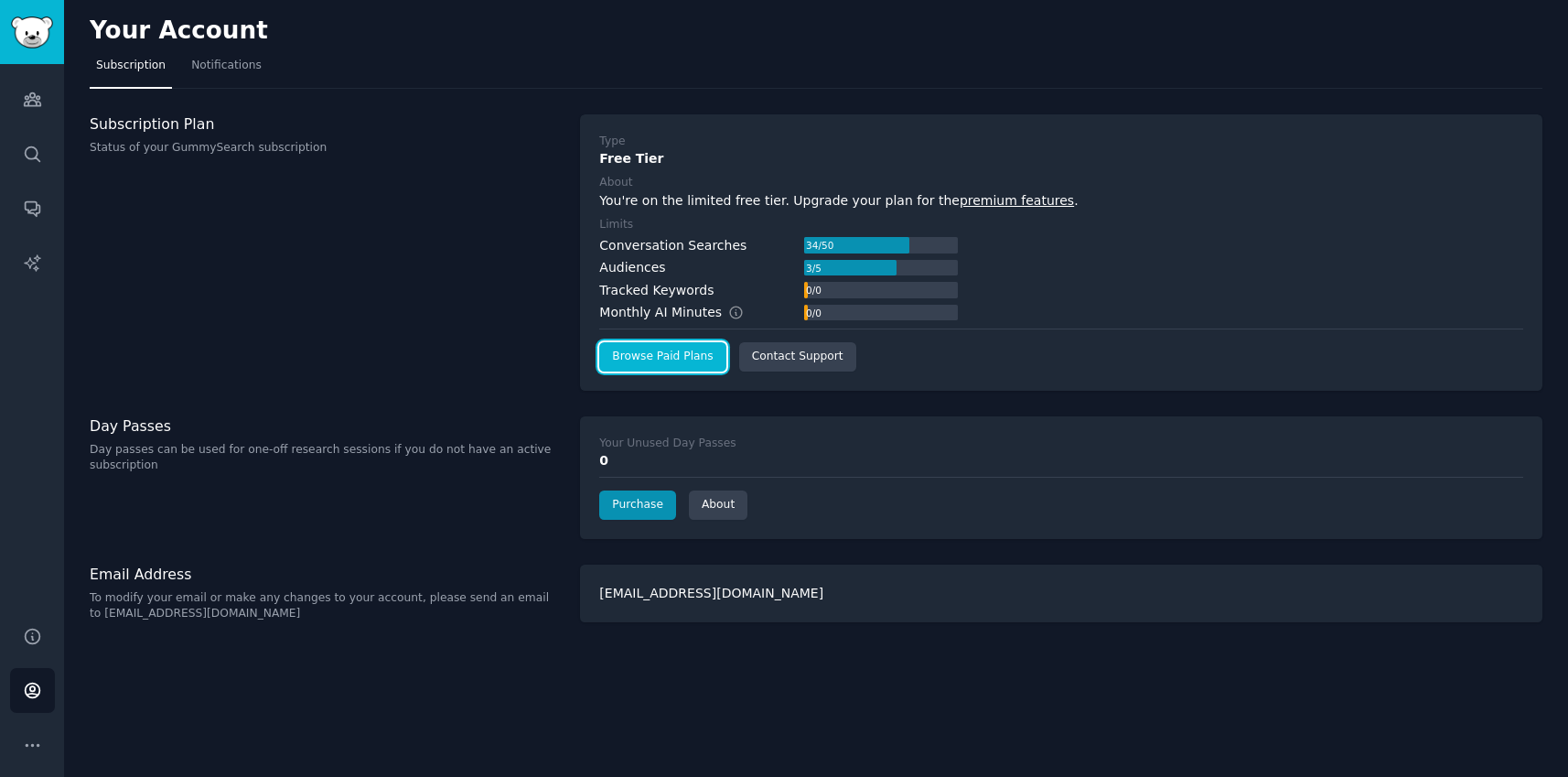
click at [686, 356] on link "Browse Paid Plans" at bounding box center [662, 356] width 126 height 29
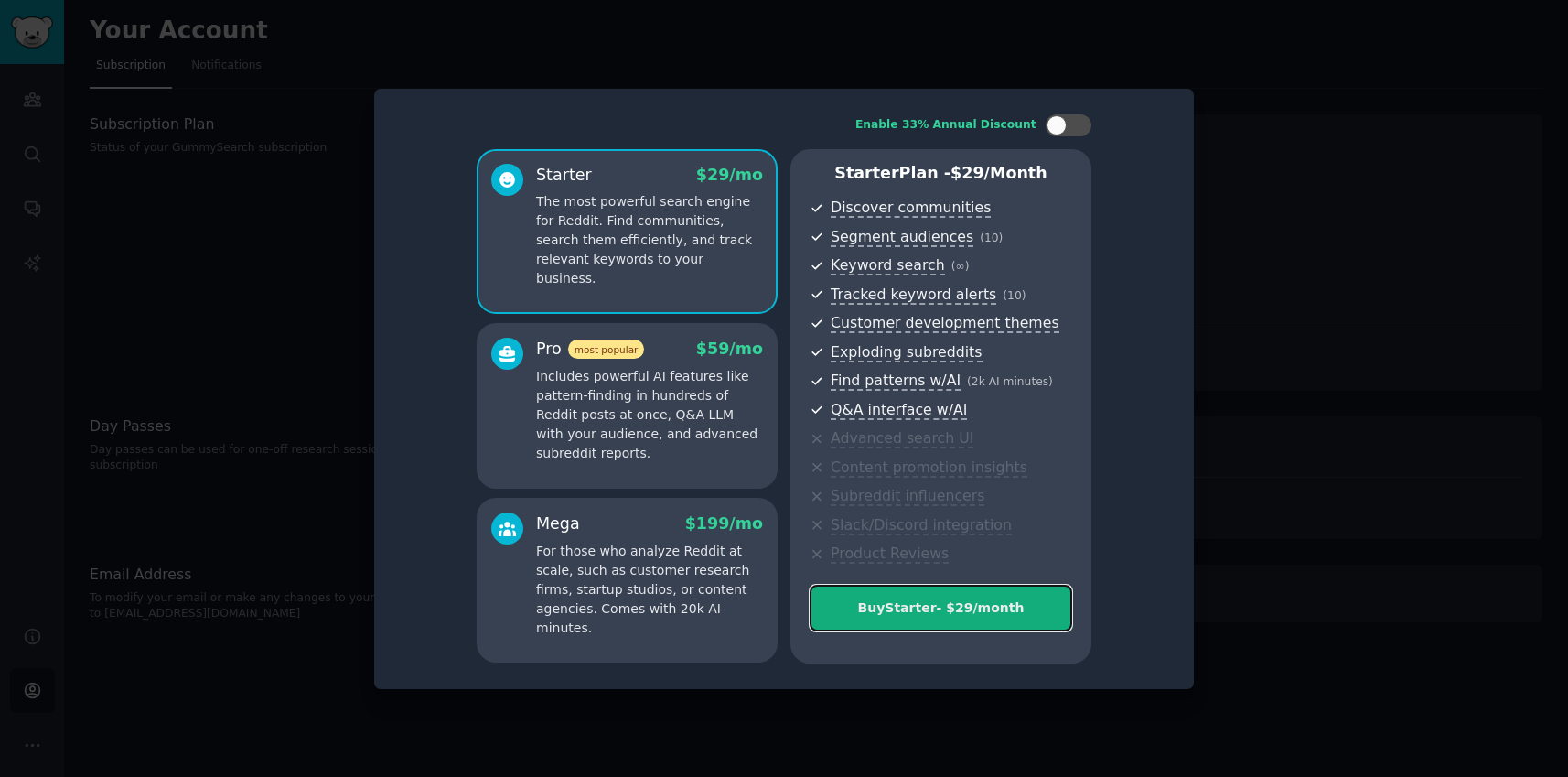
click at [975, 617] on div "Buy Starter - $ 29 /month" at bounding box center [941, 608] width 260 height 19
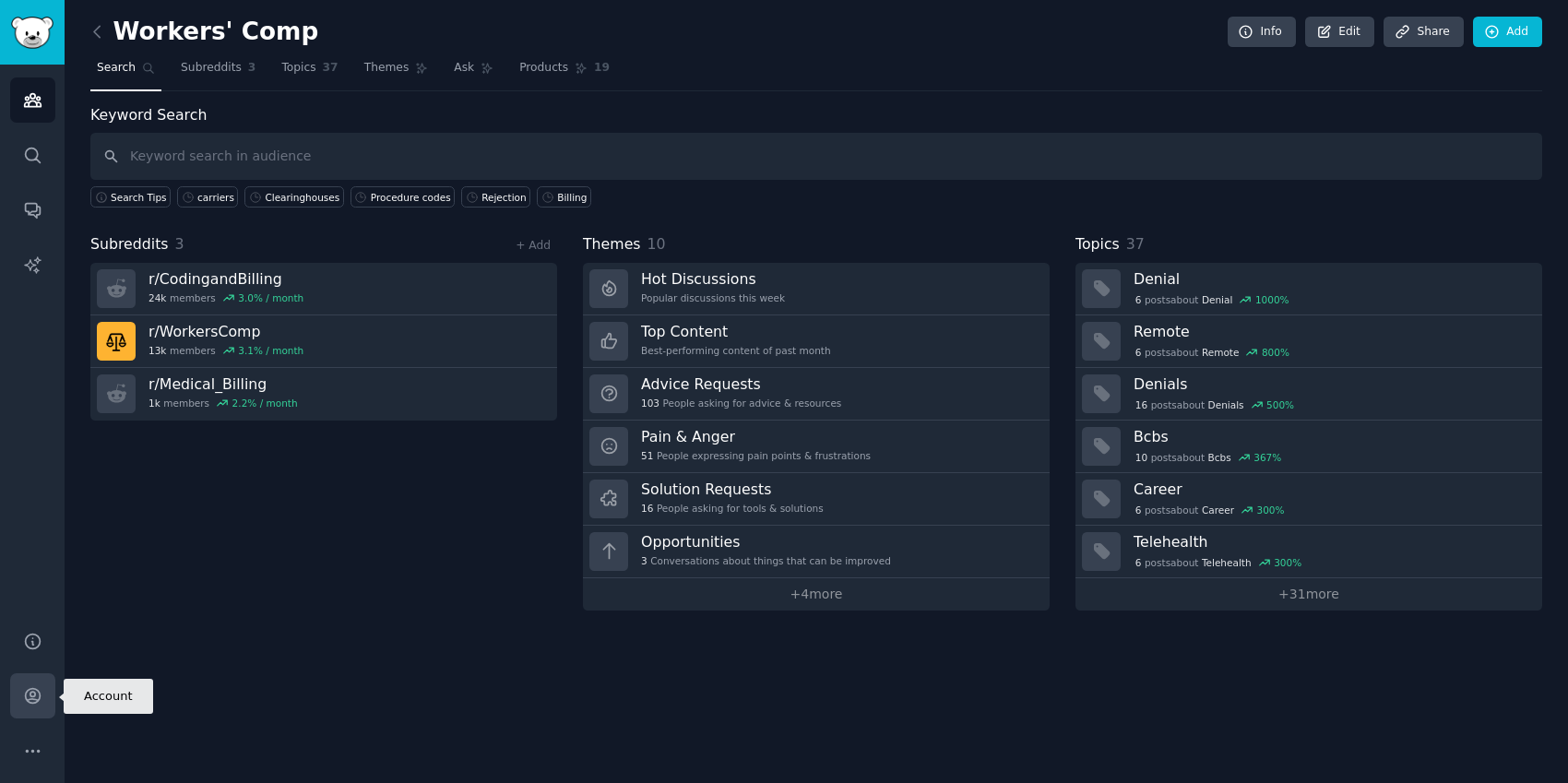
click at [40, 693] on icon "Sidebar" at bounding box center [33, 696] width 20 height 20
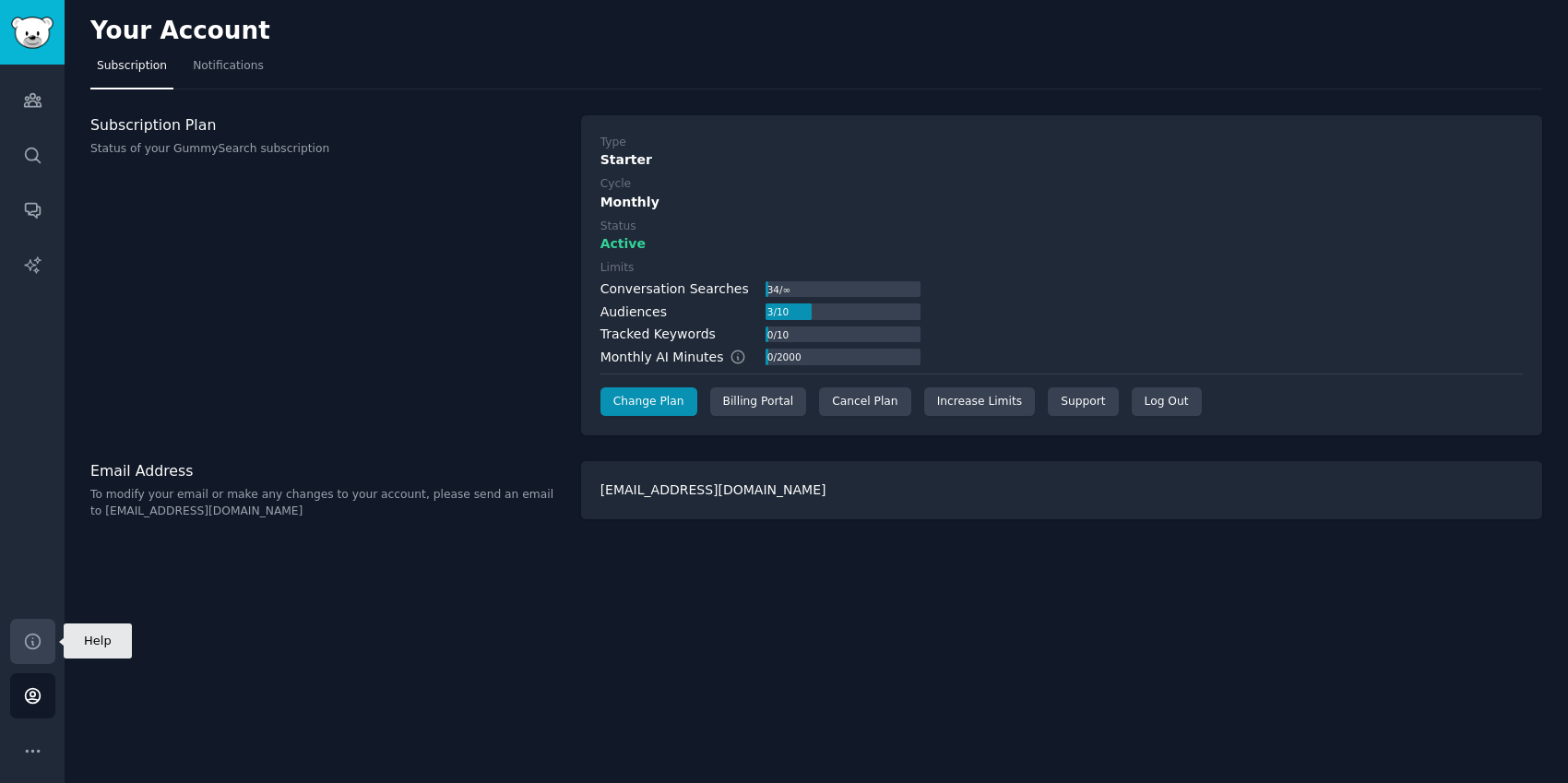
click at [35, 642] on icon "Sidebar" at bounding box center [33, 641] width 20 height 20
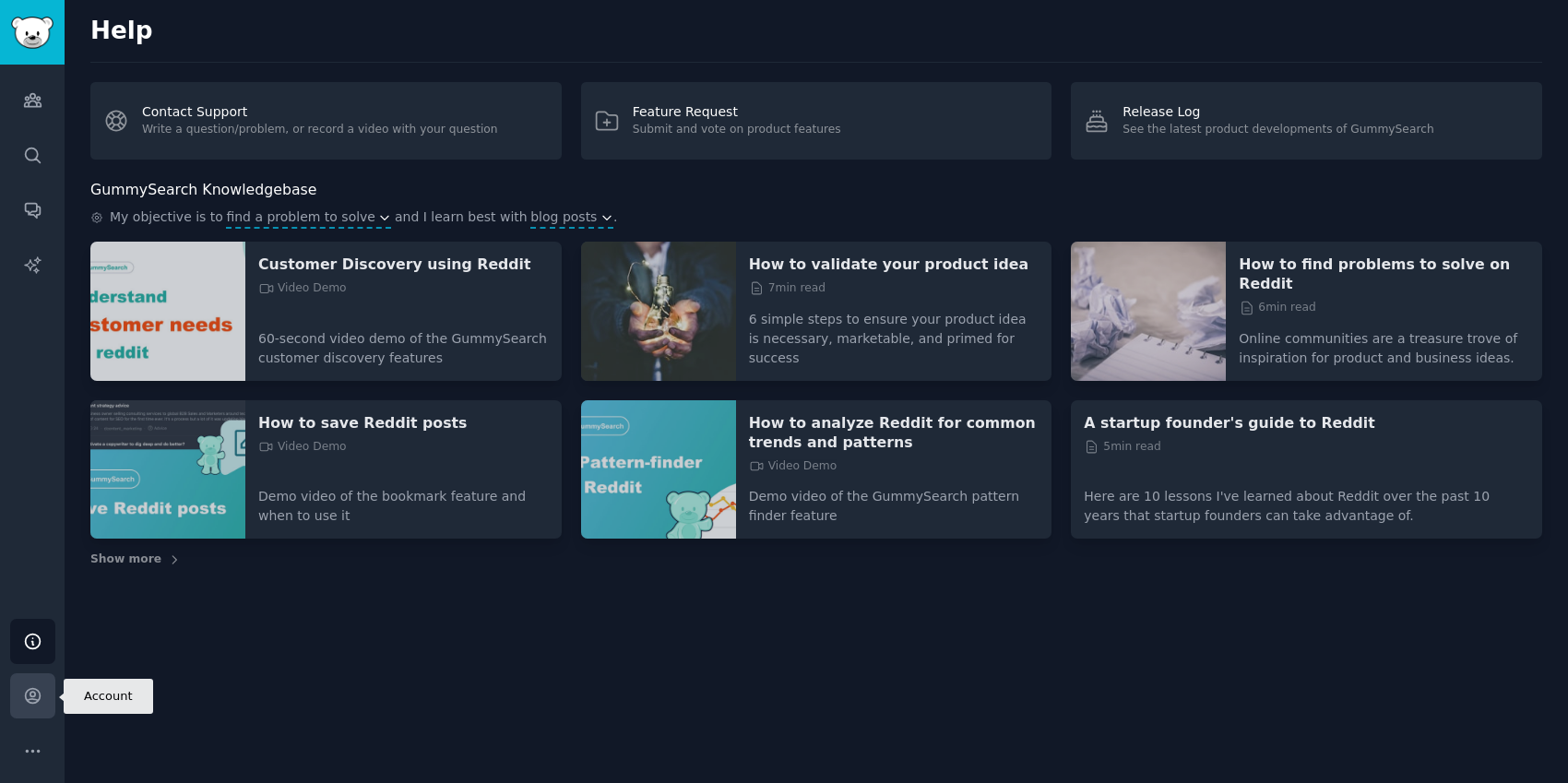
click at [30, 689] on icon "Sidebar" at bounding box center [31, 696] width 15 height 15
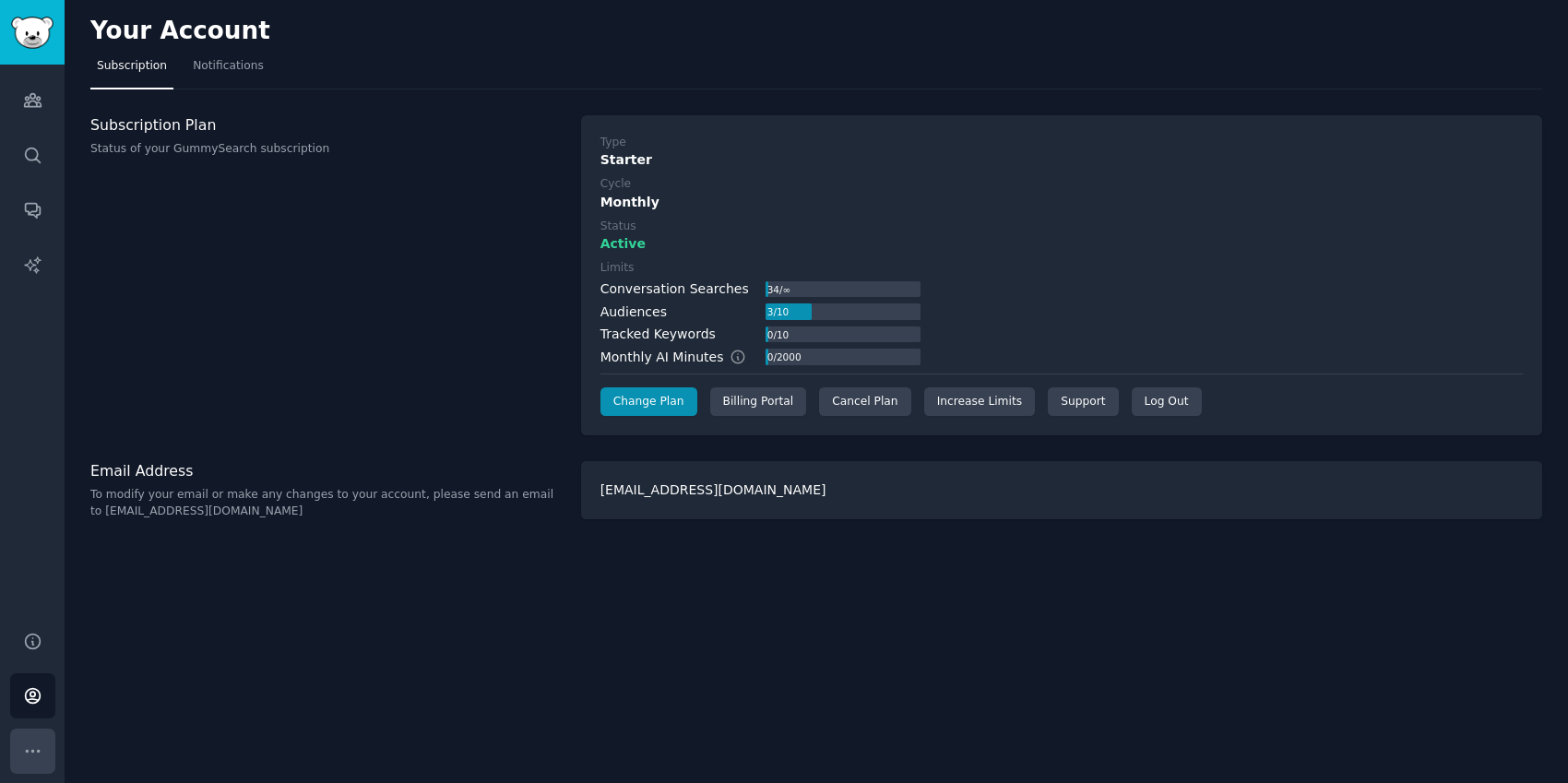
click at [36, 752] on icon "Sidebar" at bounding box center [33, 751] width 20 height 20
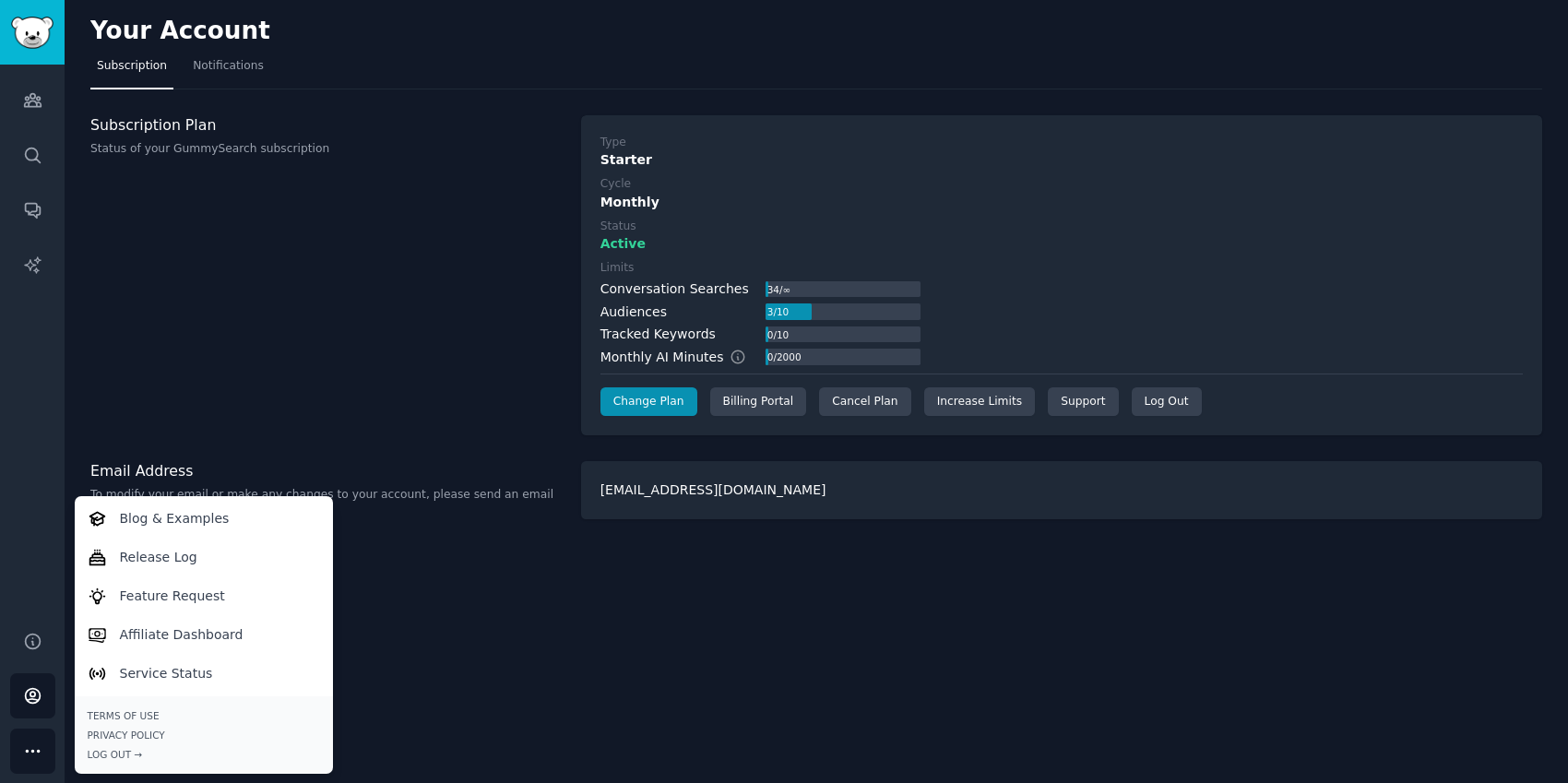
click at [40, 402] on div "Audiences Search Conversations AI Reports" at bounding box center [32, 337] width 65 height 544
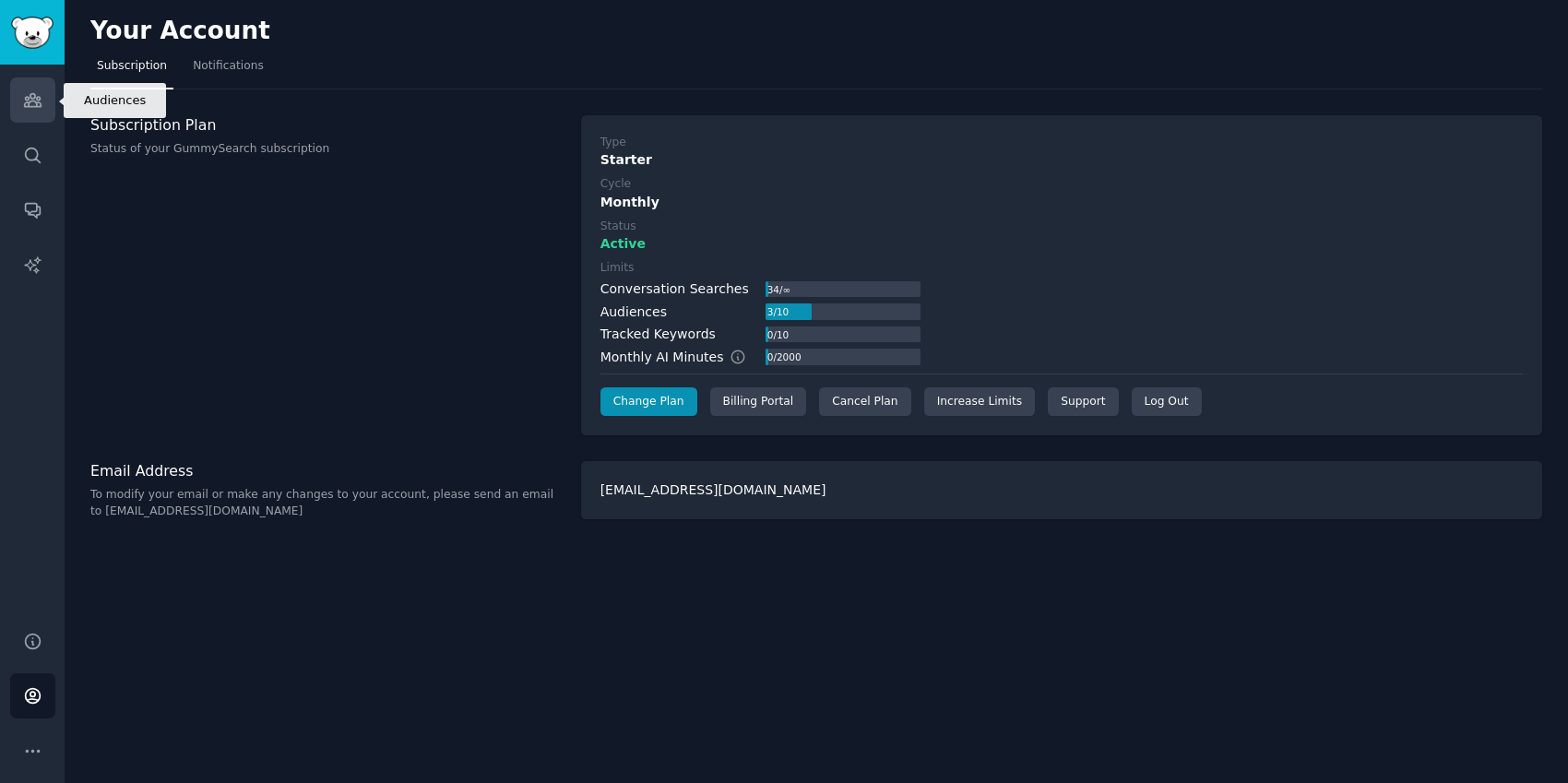
click at [36, 103] on icon "Sidebar" at bounding box center [31, 100] width 17 height 13
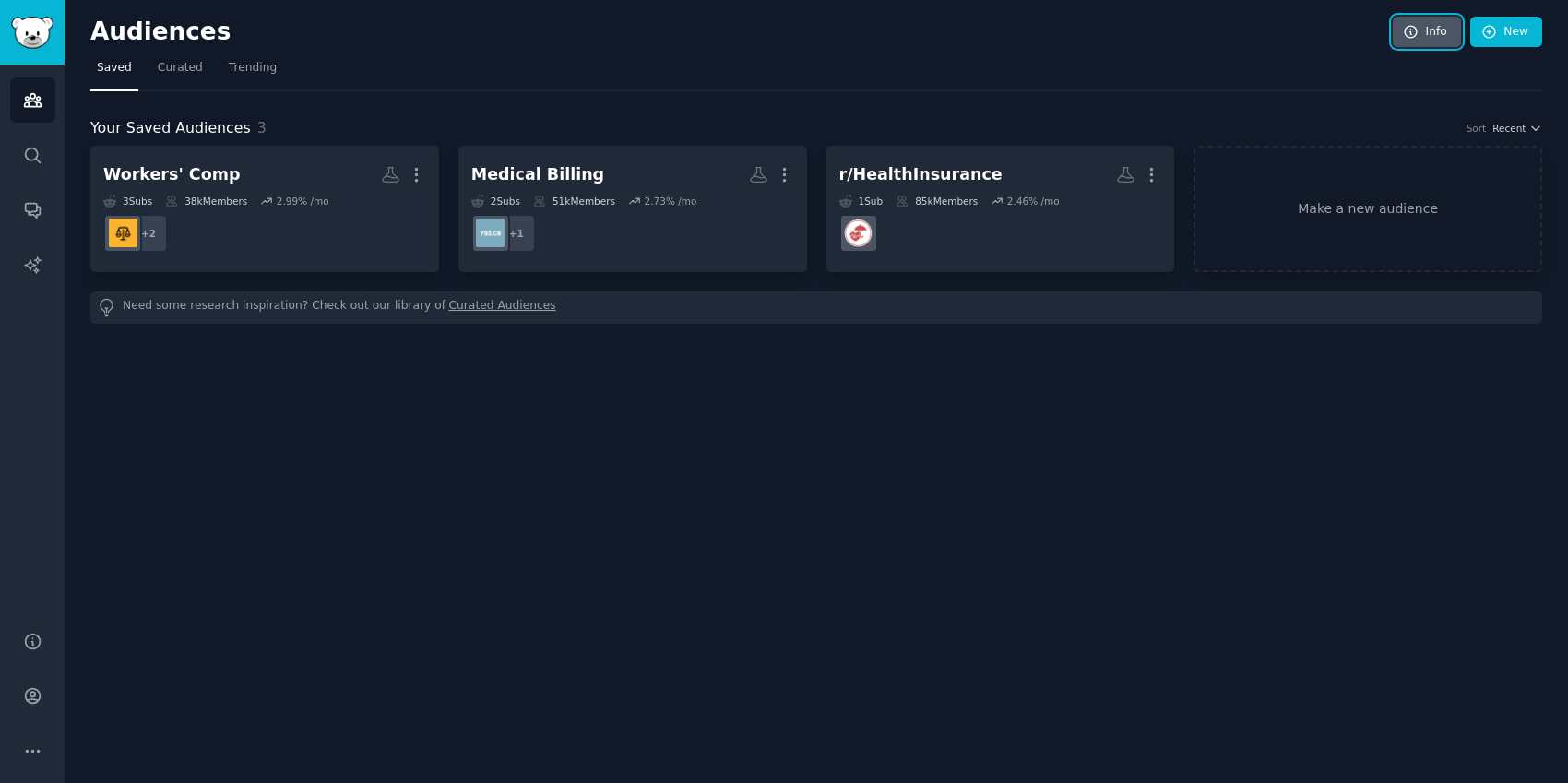
click at [1419, 33] on icon at bounding box center [1410, 31] width 17 height 17
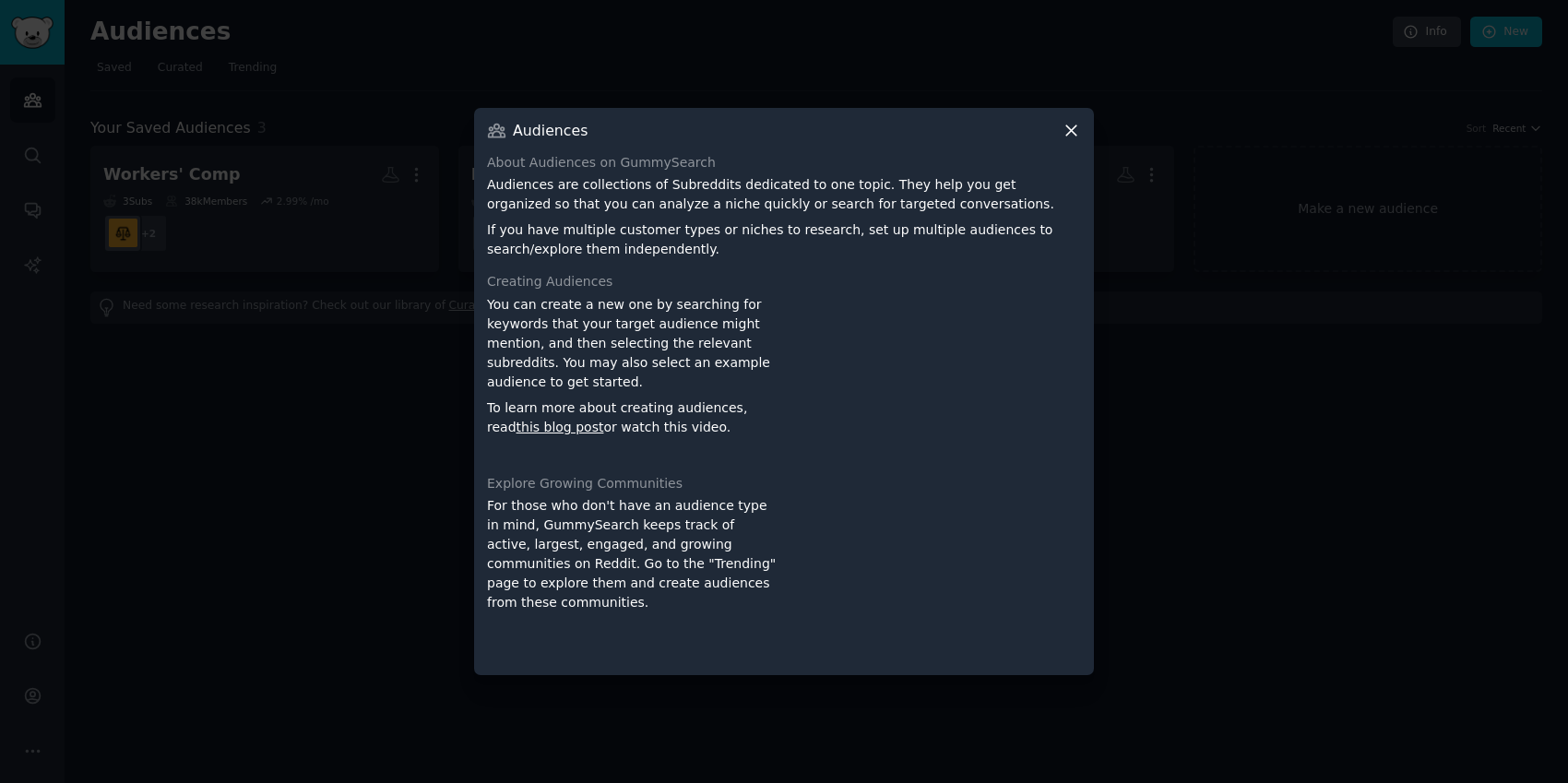
click at [1071, 135] on icon at bounding box center [1071, 130] width 20 height 20
